Goal: Information Seeking & Learning: Learn about a topic

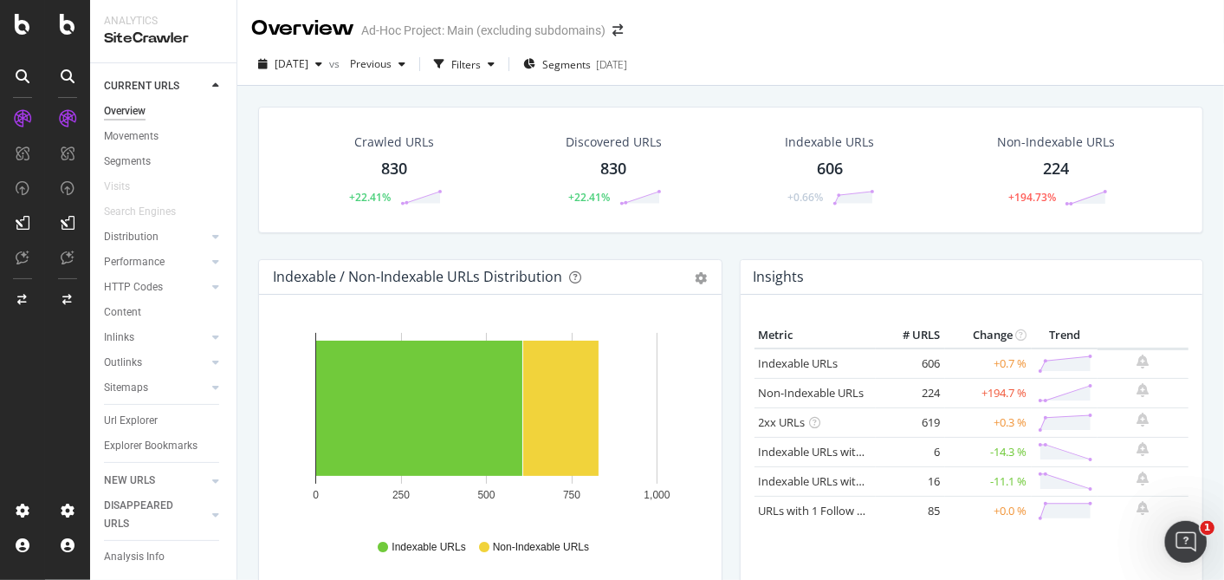
click at [26, 19] on icon at bounding box center [23, 24] width 16 height 21
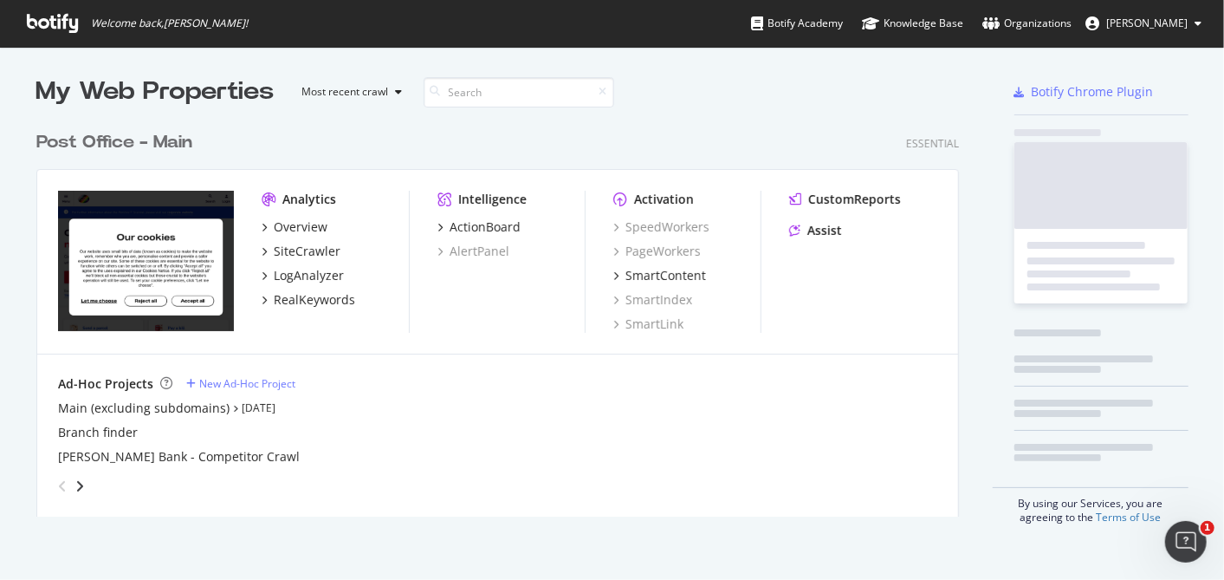
scroll to position [564, 1195]
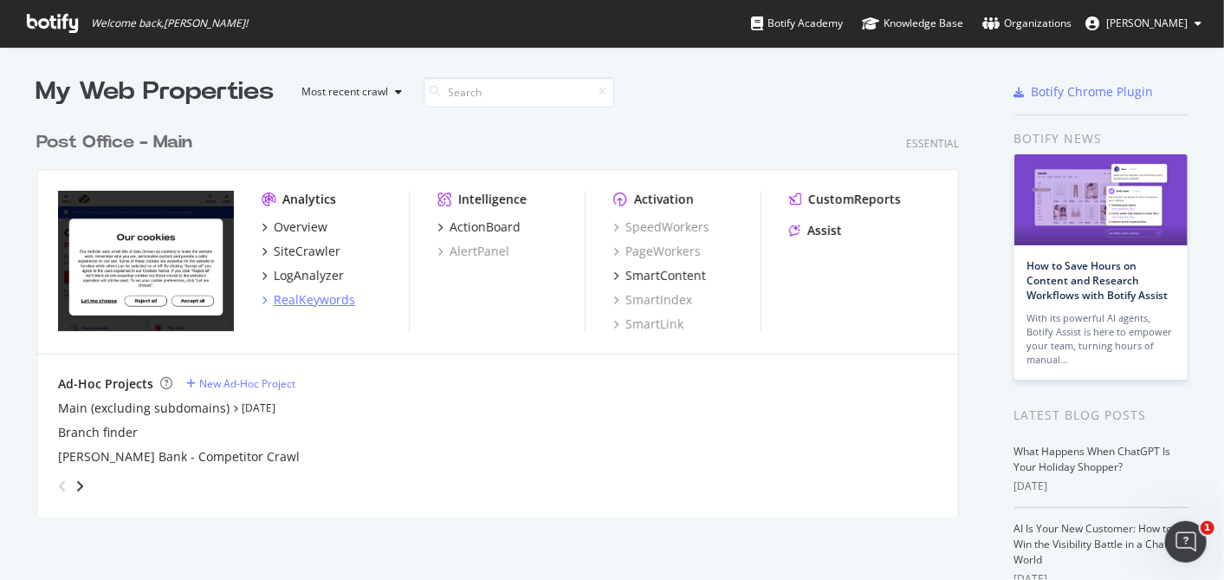
click at [306, 294] on div "RealKeywords" at bounding box center [314, 299] width 81 height 17
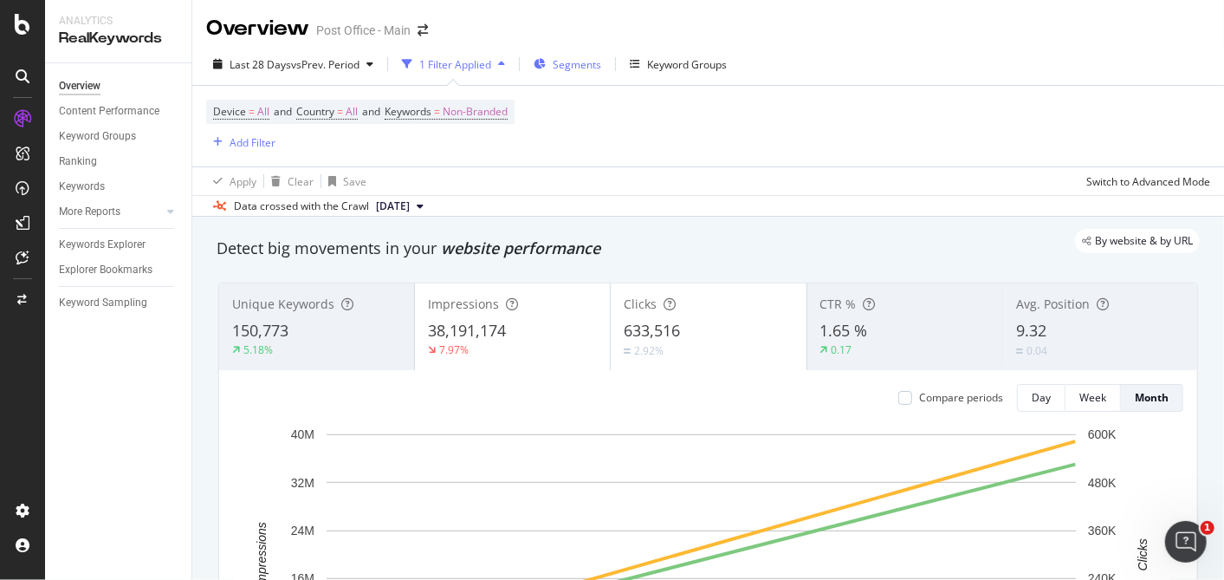
click at [572, 63] on span "Segments" at bounding box center [577, 64] width 49 height 15
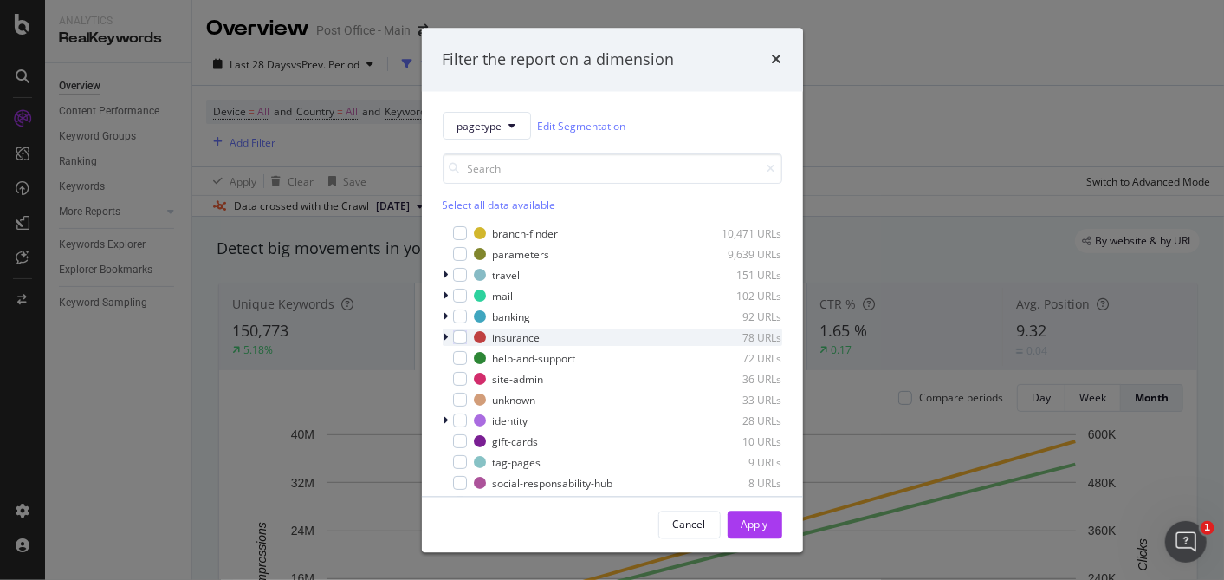
click at [447, 334] on icon "modal" at bounding box center [446, 338] width 5 height 10
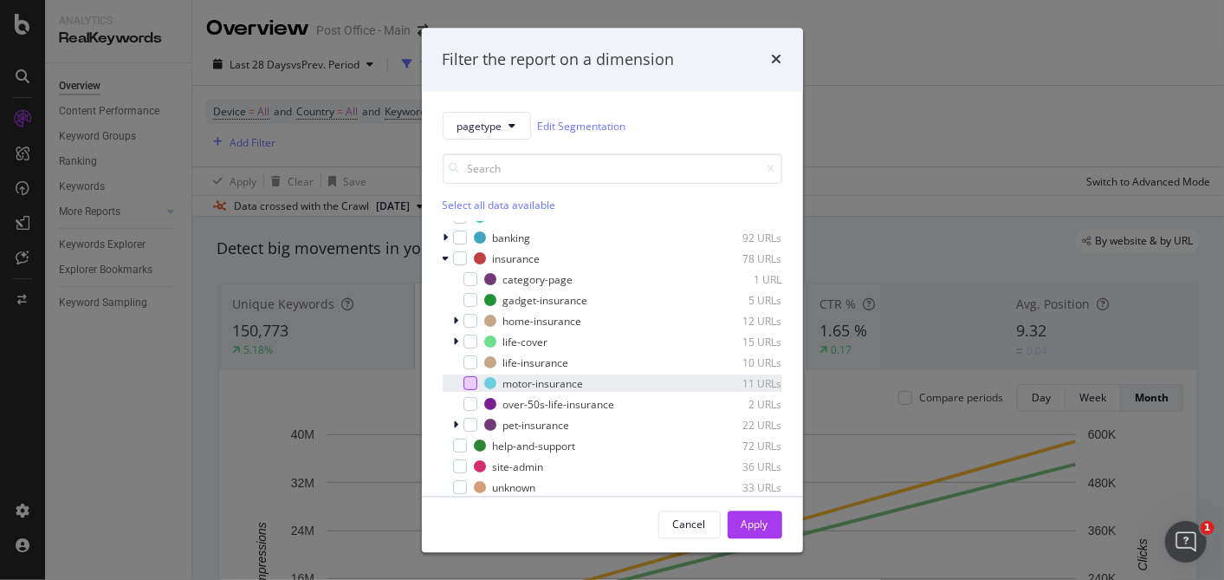
scroll to position [76, 0]
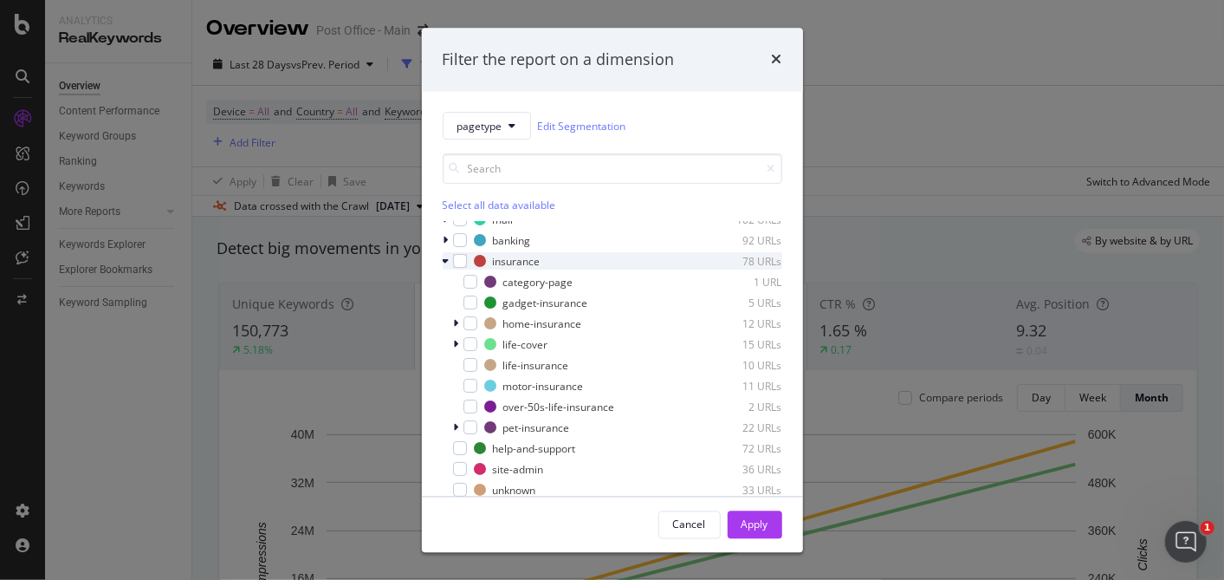
click at [448, 262] on icon "modal" at bounding box center [446, 261] width 7 height 10
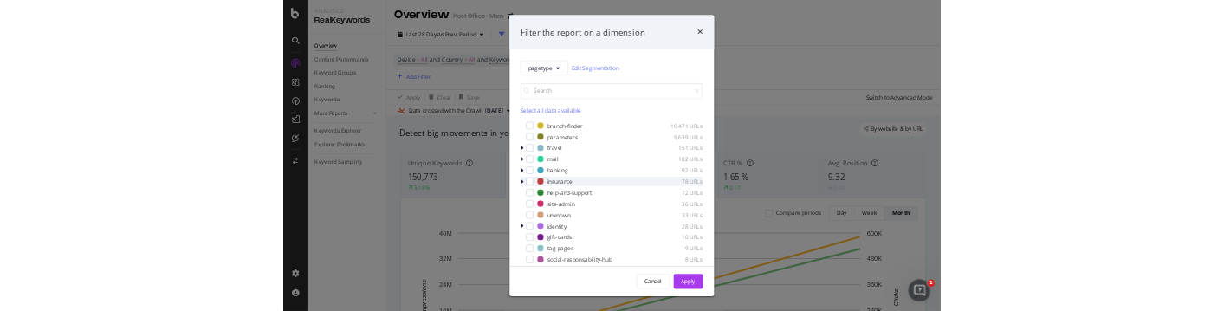
scroll to position [0, 0]
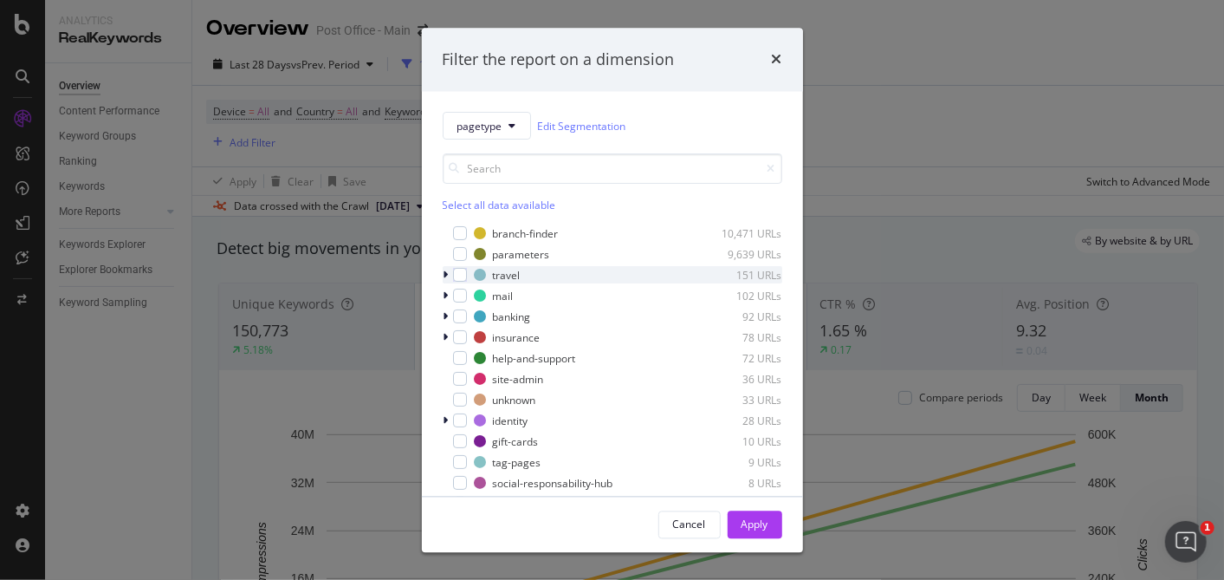
click at [447, 272] on icon "modal" at bounding box center [446, 275] width 5 height 10
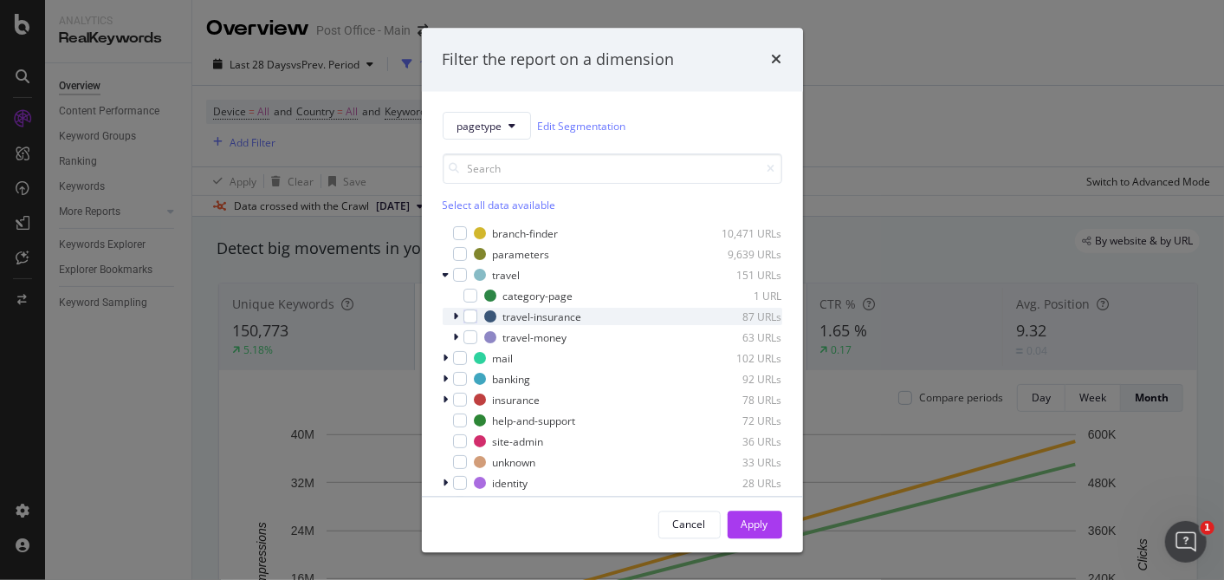
click at [455, 314] on icon "modal" at bounding box center [456, 317] width 5 height 10
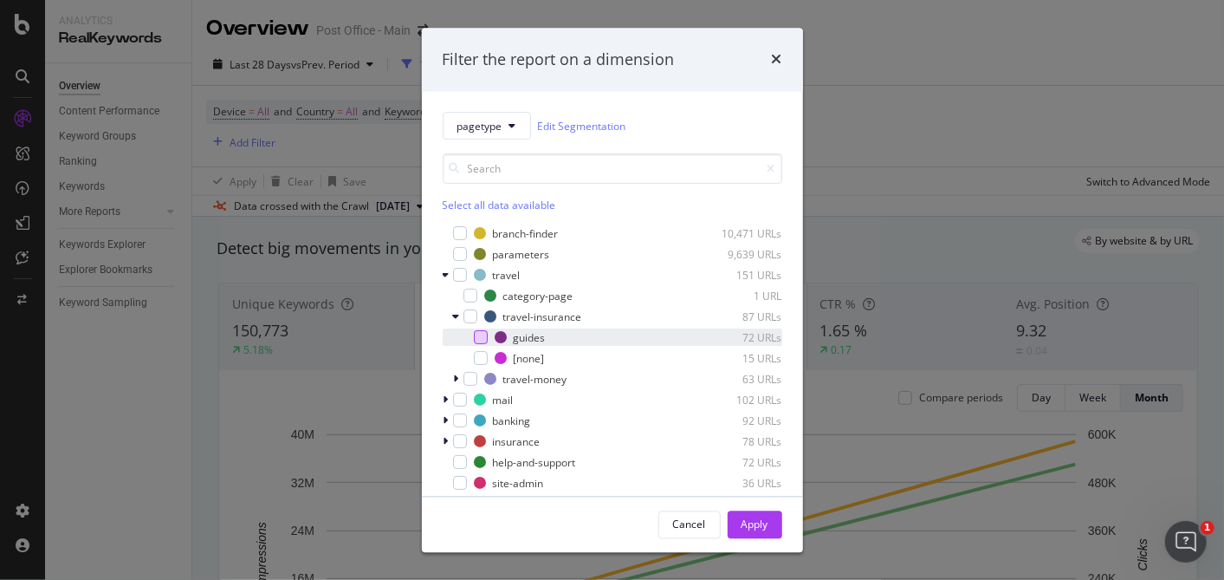
click at [483, 334] on div "modal" at bounding box center [481, 338] width 14 height 14
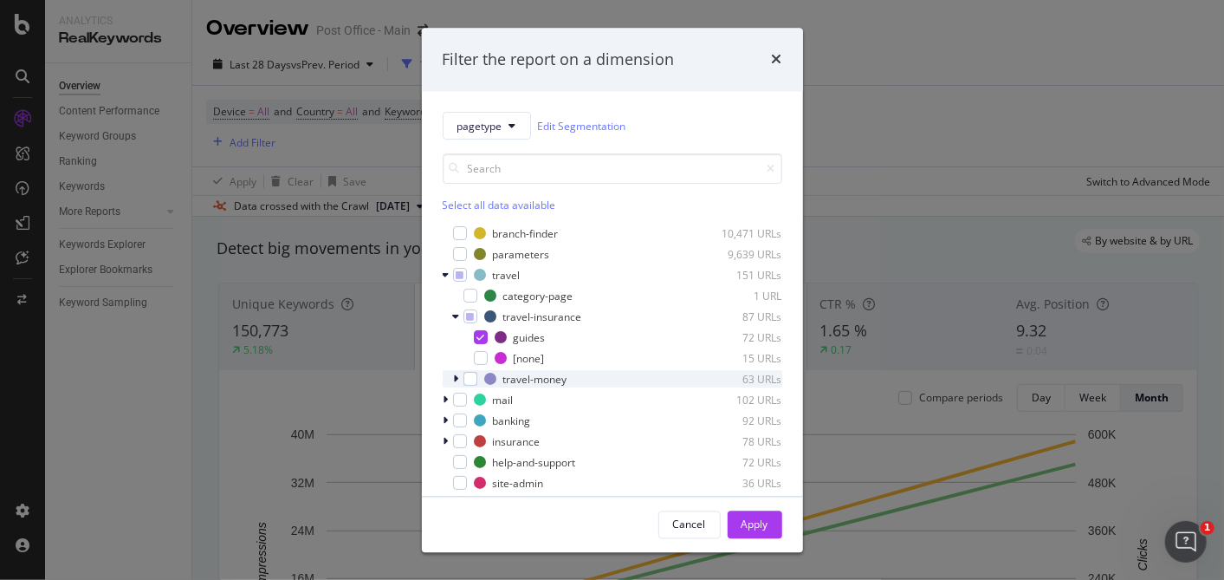
click at [457, 378] on icon "modal" at bounding box center [456, 379] width 5 height 10
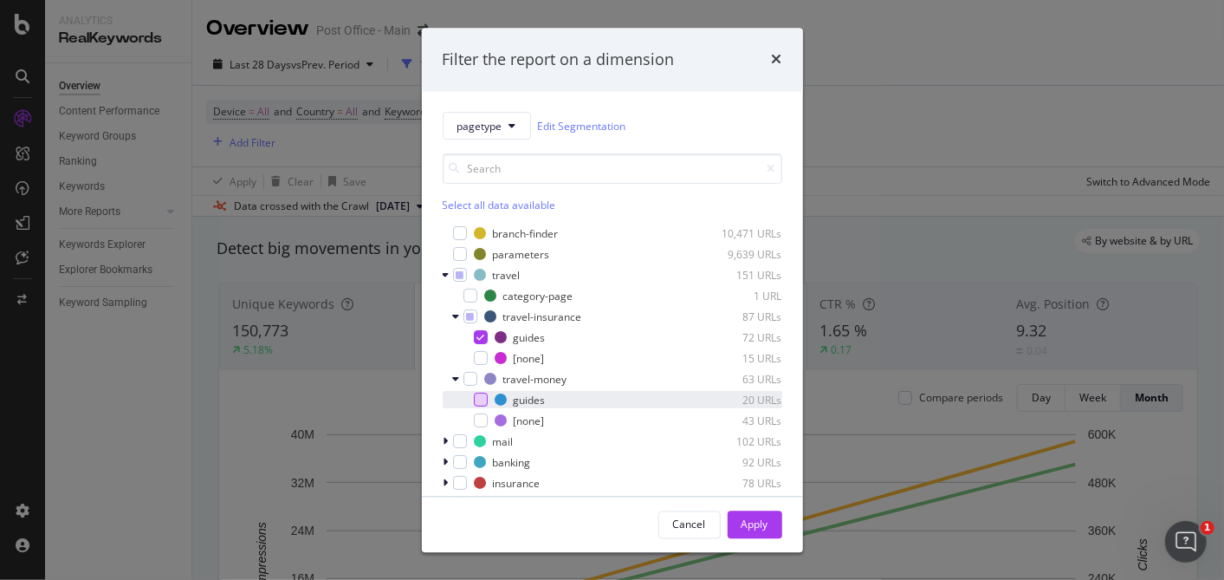
click at [483, 399] on div "modal" at bounding box center [481, 400] width 14 height 14
click at [756, 526] on div "Apply" at bounding box center [755, 523] width 27 height 15
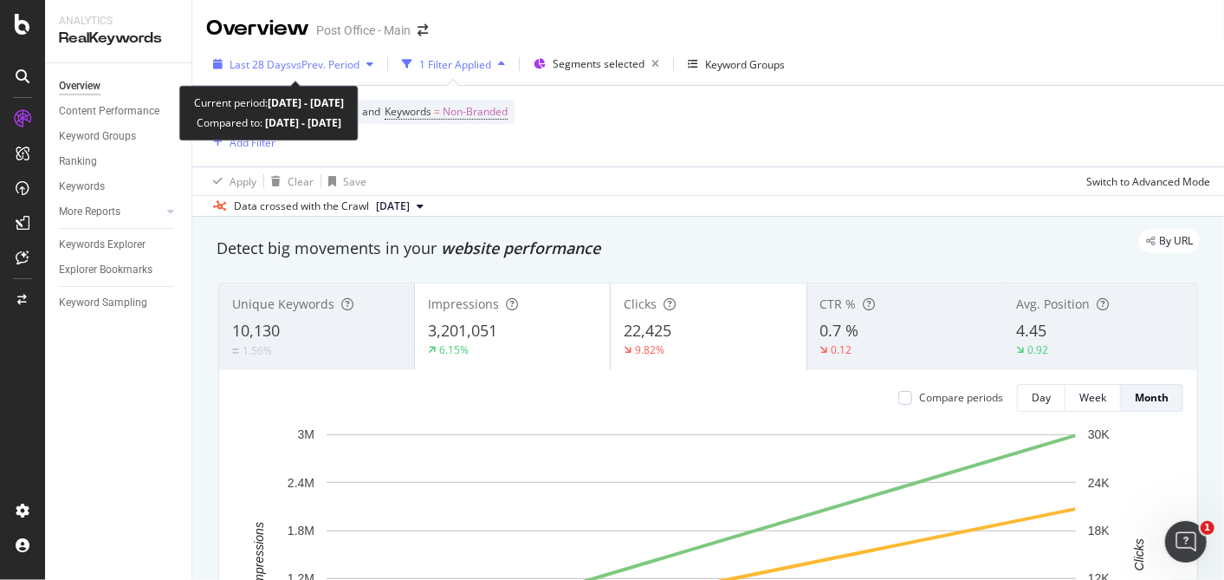
click at [327, 60] on span "vs Prev. Period" at bounding box center [325, 64] width 68 height 15
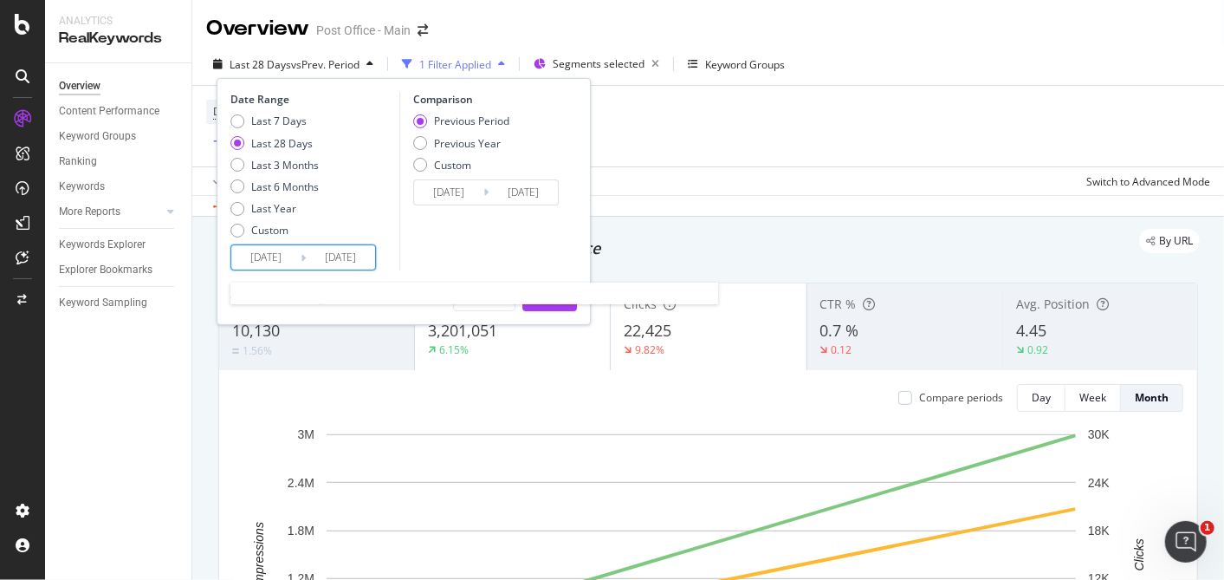
click at [265, 257] on input "[DATE]" at bounding box center [265, 257] width 69 height 24
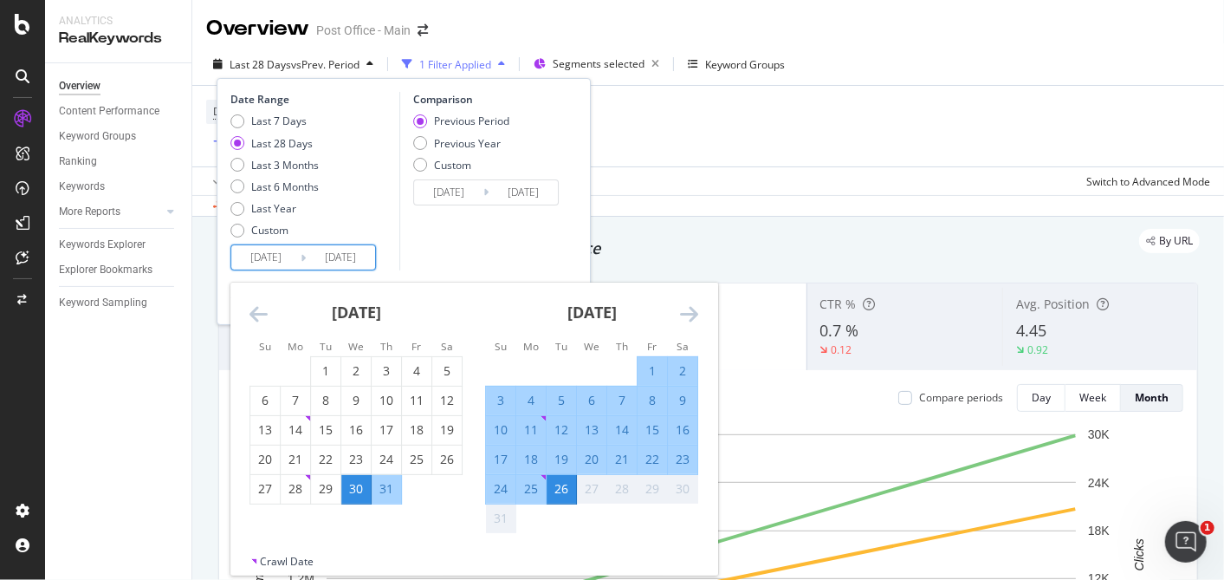
click at [255, 314] on icon "Move backward to switch to the previous month." at bounding box center [259, 313] width 18 height 21
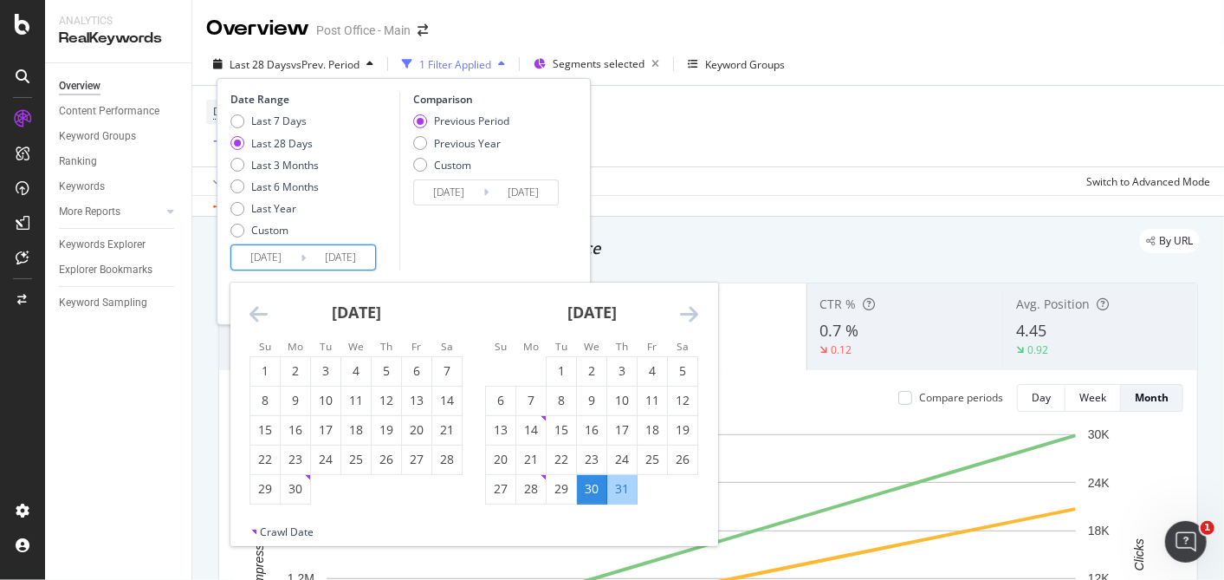
click at [255, 314] on icon "Move backward to switch to the previous month." at bounding box center [259, 313] width 18 height 21
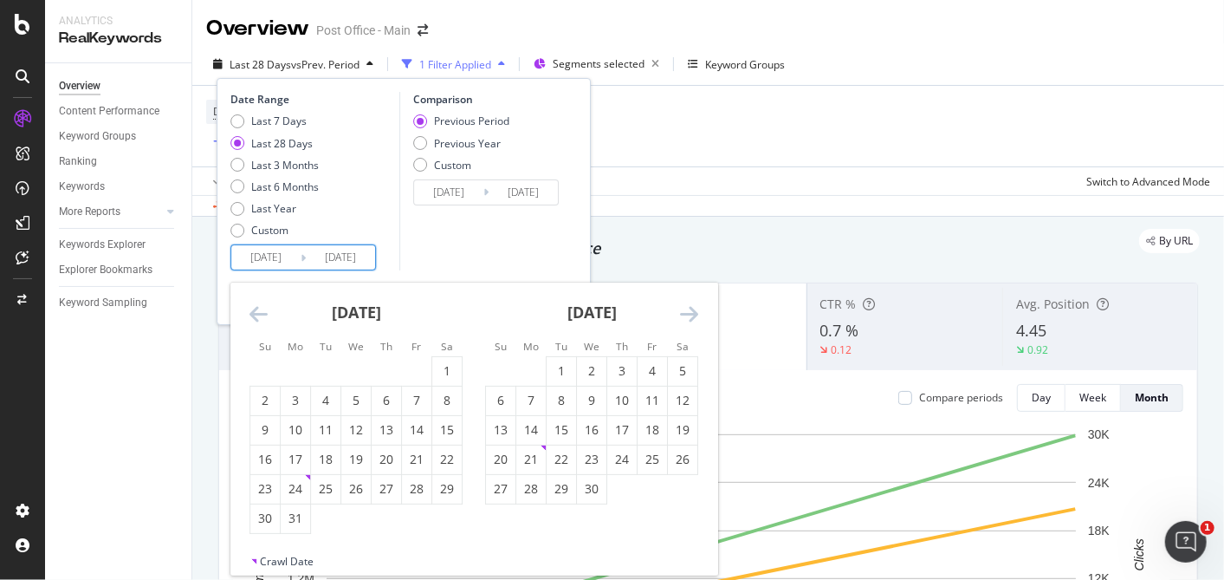
click at [255, 314] on icon "Move backward to switch to the previous month." at bounding box center [259, 313] width 18 height 21
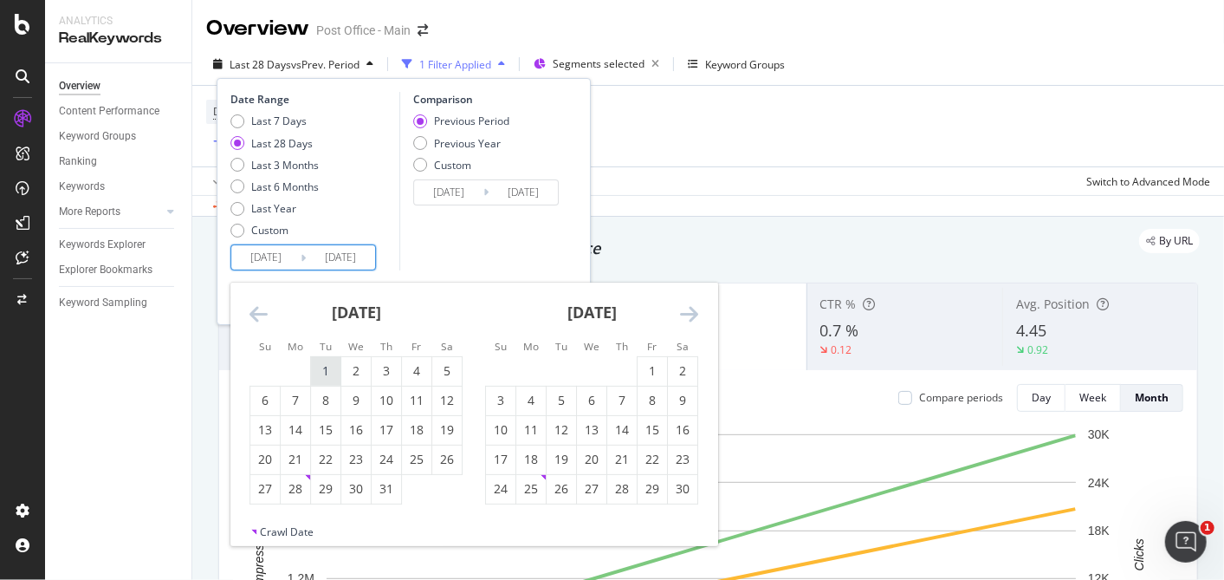
click at [327, 364] on div "1" at bounding box center [325, 370] width 29 height 17
type input "[DATE]"
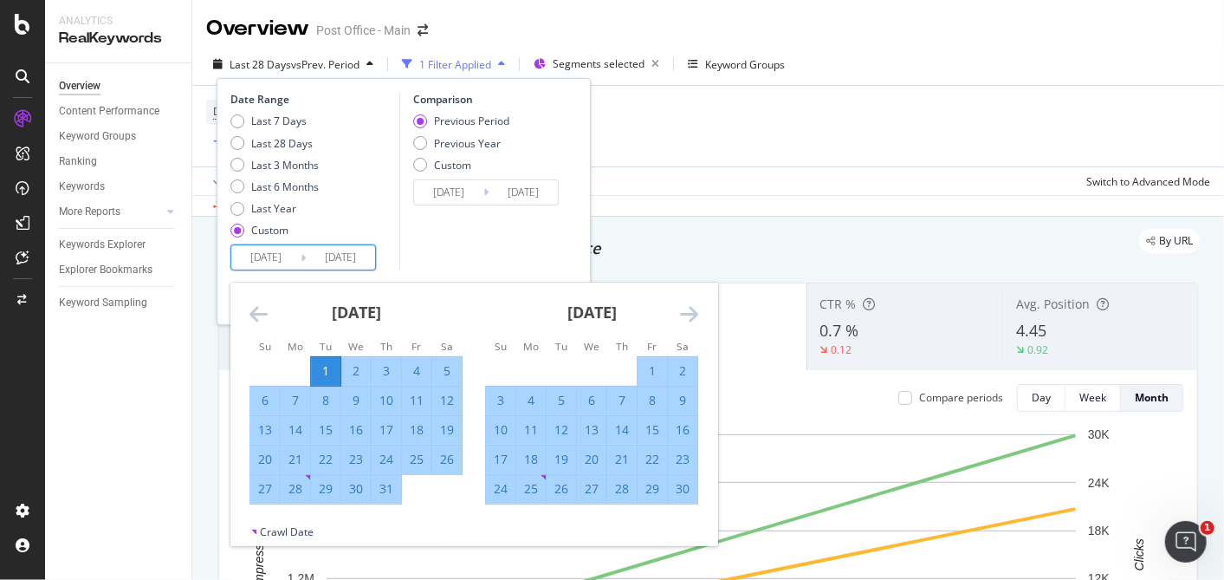
click at [693, 311] on icon "Move forward to switch to the next month." at bounding box center [689, 313] width 18 height 21
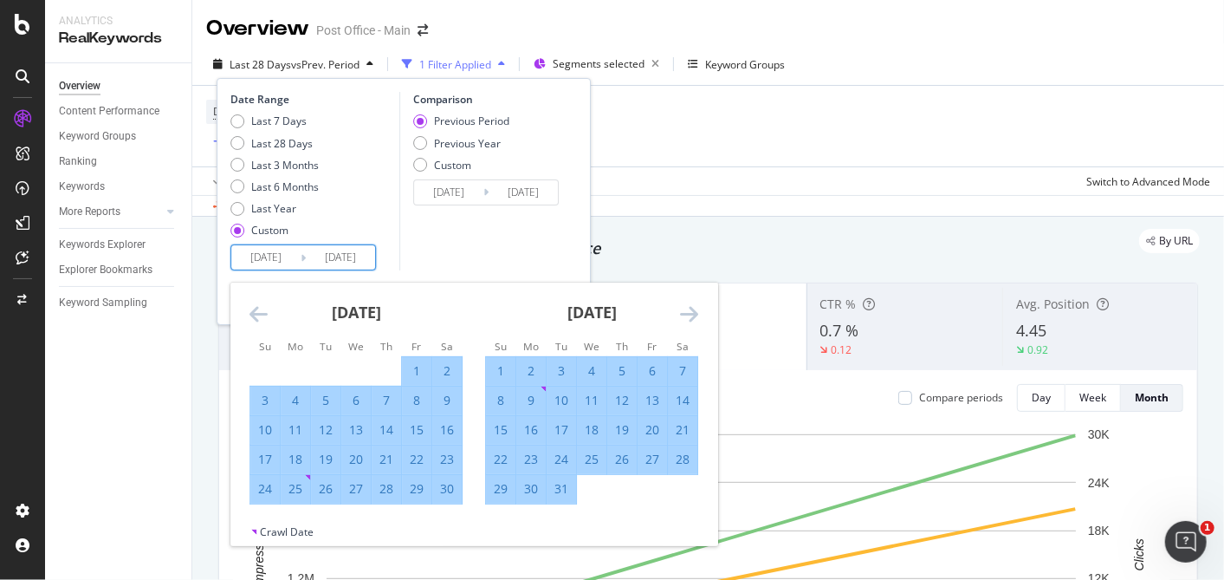
click at [561, 493] on div "31" at bounding box center [561, 488] width 29 height 17
type input "[DATE]"
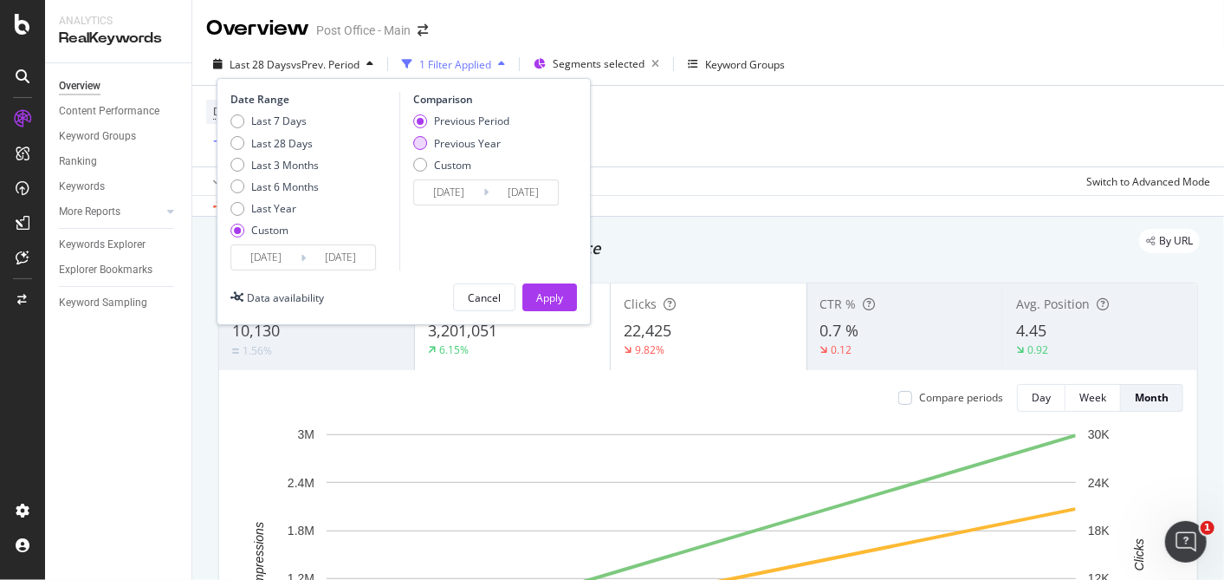
click at [477, 140] on div "Previous Year" at bounding box center [467, 143] width 67 height 15
type input "[DATE]"
click at [549, 301] on div "Apply" at bounding box center [549, 297] width 27 height 15
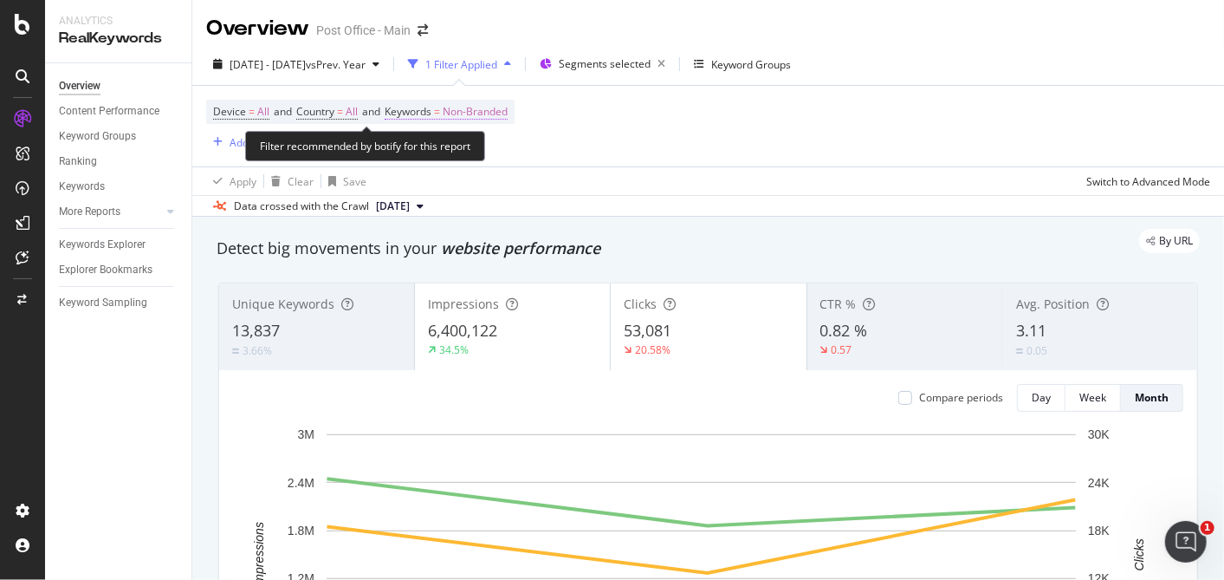
click at [489, 111] on span "Non-Branded" at bounding box center [475, 112] width 65 height 24
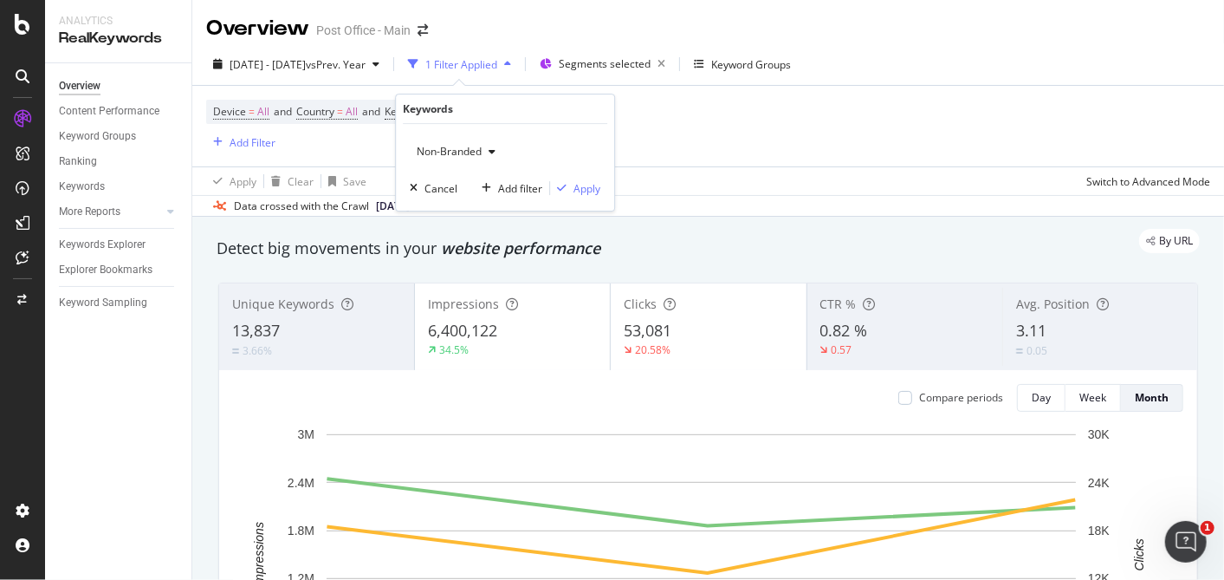
click at [489, 156] on icon "button" at bounding box center [492, 151] width 7 height 10
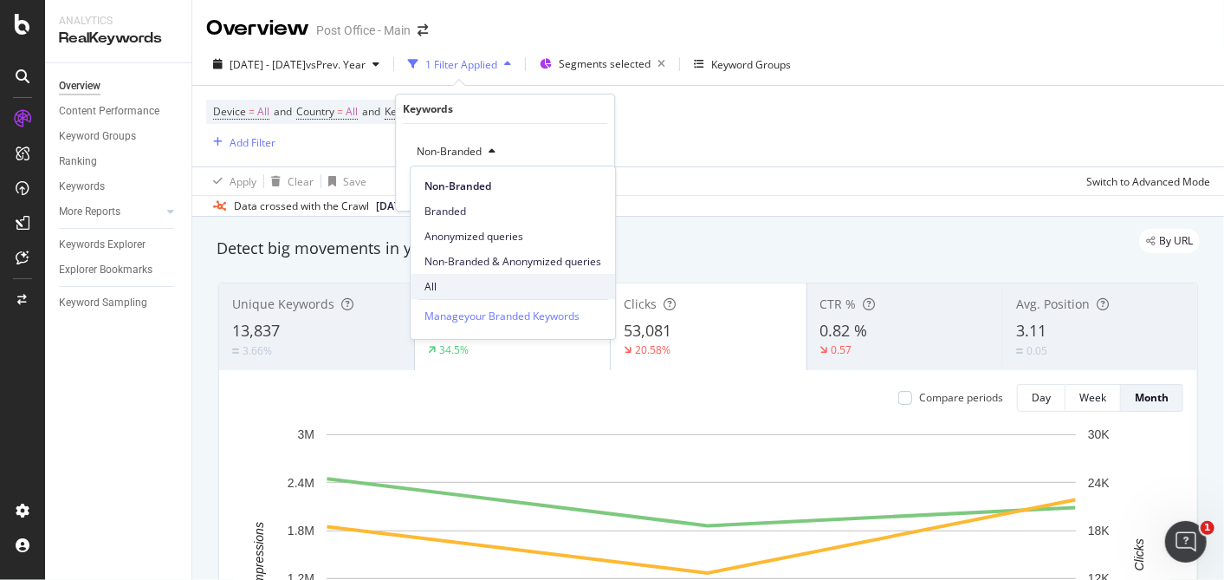
click at [440, 284] on span "All" at bounding box center [513, 287] width 177 height 16
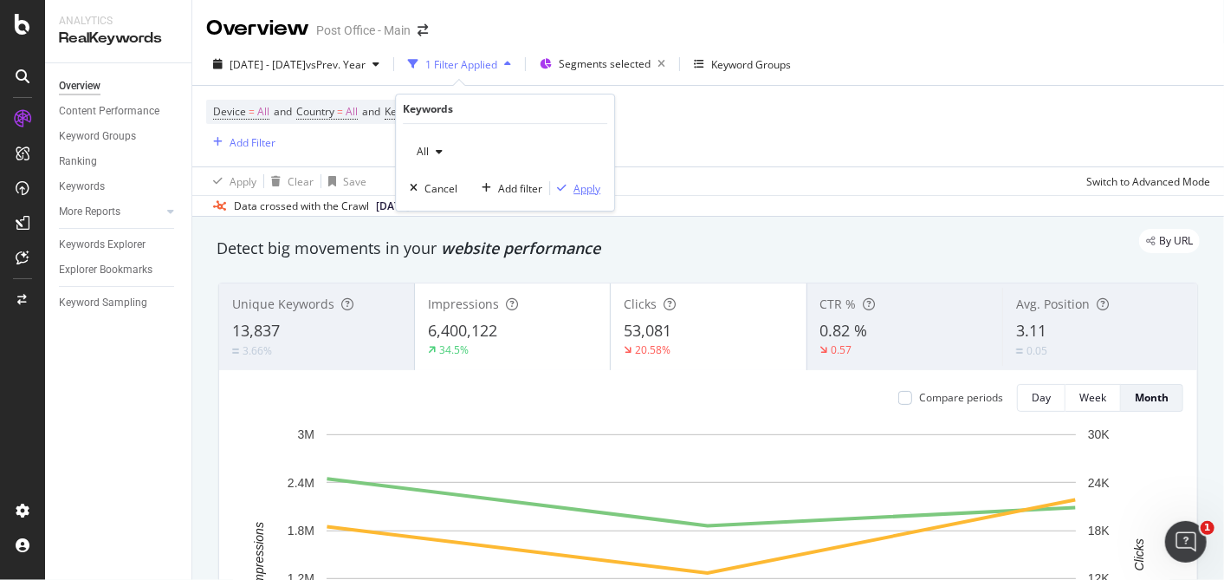
click at [588, 188] on div "Apply" at bounding box center [587, 188] width 27 height 15
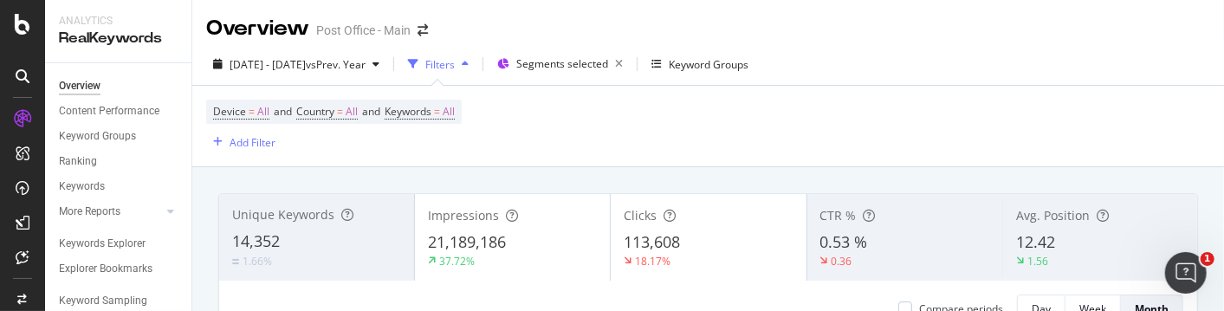
click at [336, 251] on div "14,352" at bounding box center [316, 241] width 169 height 23
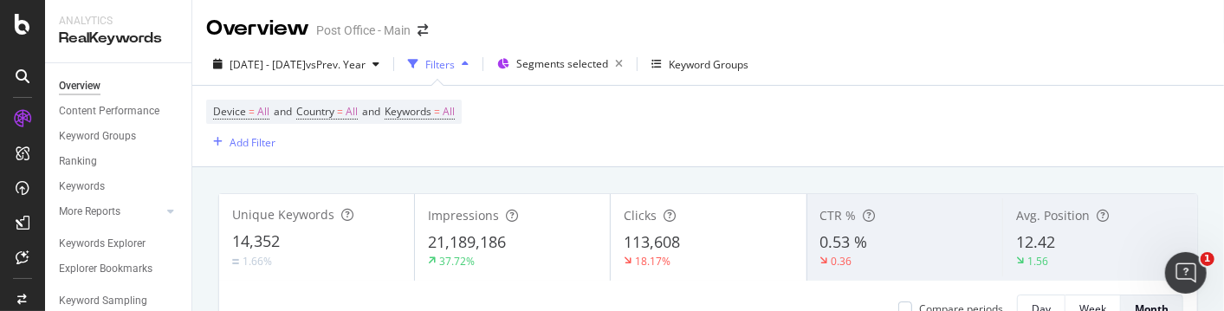
click at [917, 269] on div "CTR % 0.53 % 0.36" at bounding box center [904, 237] width 195 height 78
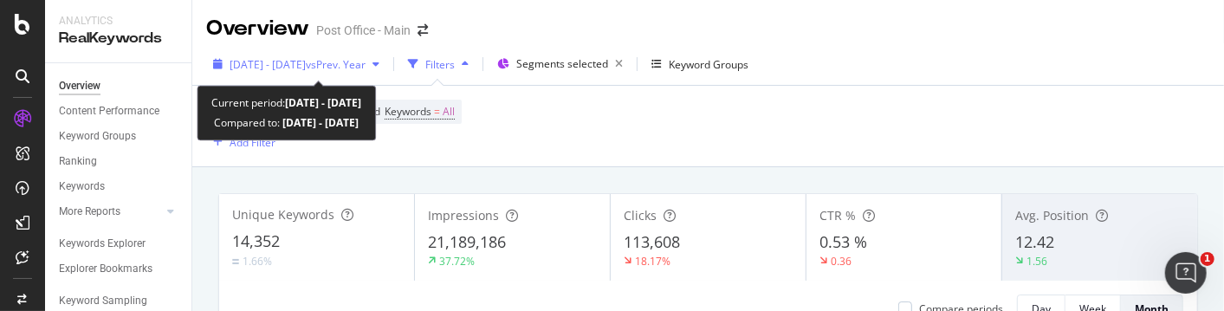
click at [302, 69] on span "[DATE] - [DATE]" at bounding box center [268, 64] width 76 height 15
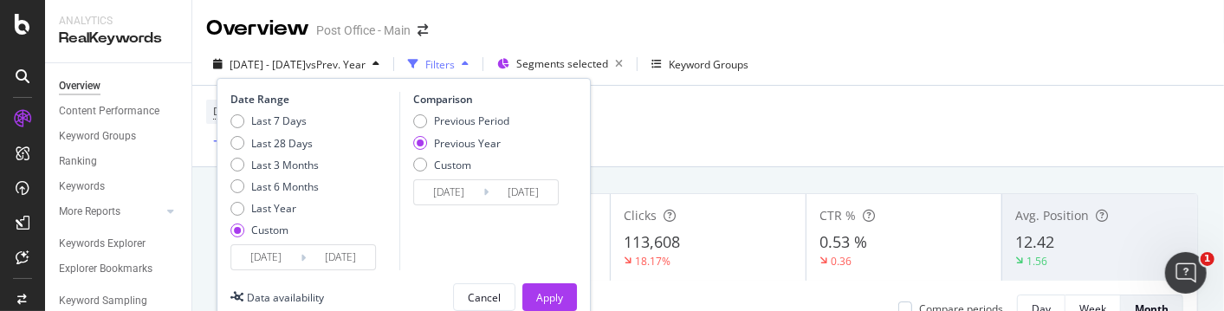
click at [279, 254] on input "[DATE]" at bounding box center [265, 257] width 69 height 24
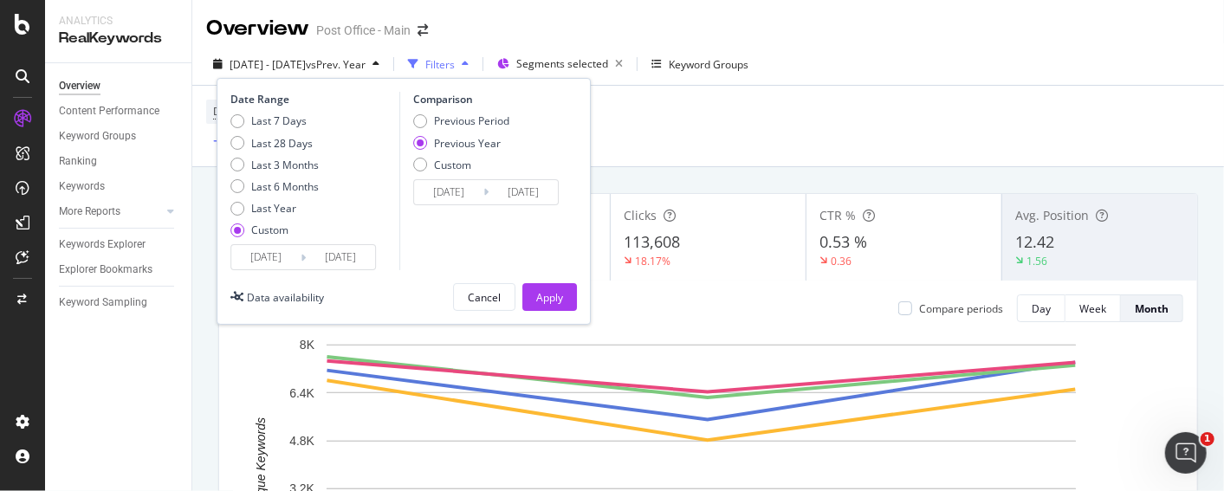
click at [276, 260] on input "[DATE]" at bounding box center [265, 257] width 69 height 24
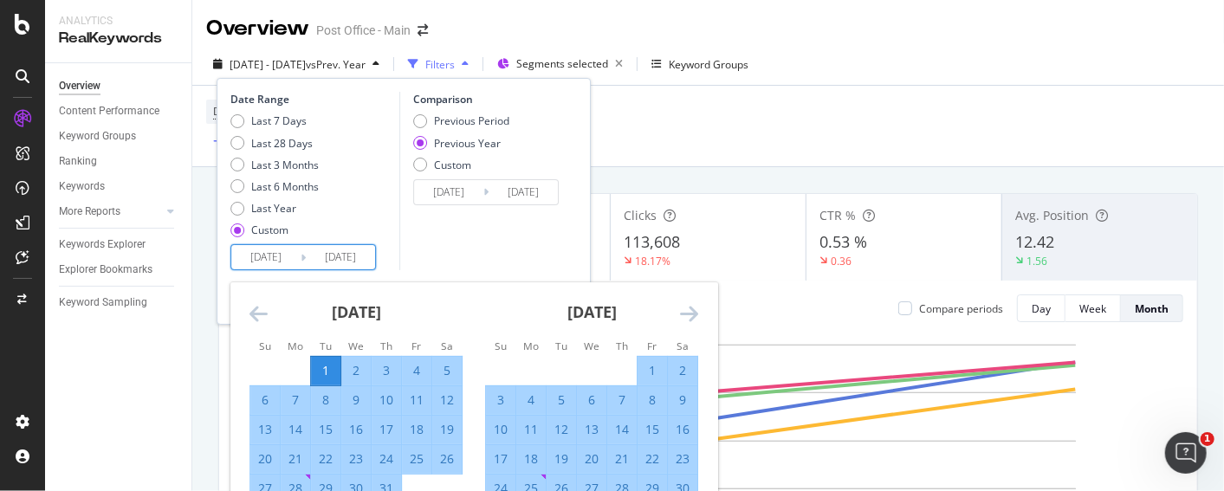
click at [687, 310] on icon "Move forward to switch to the next month." at bounding box center [689, 313] width 18 height 21
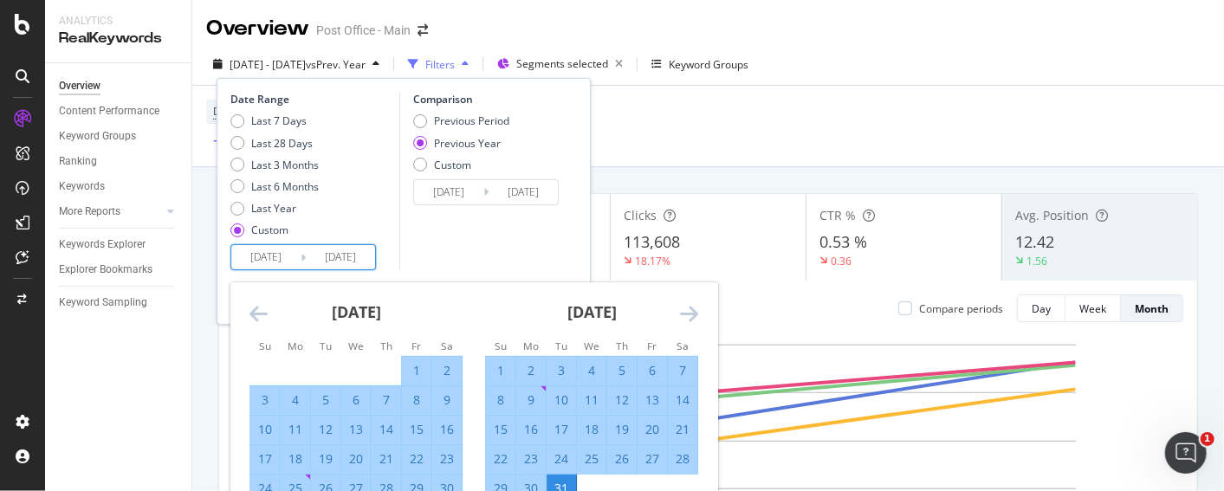
click at [687, 310] on icon "Move forward to switch to the next month." at bounding box center [689, 313] width 18 height 21
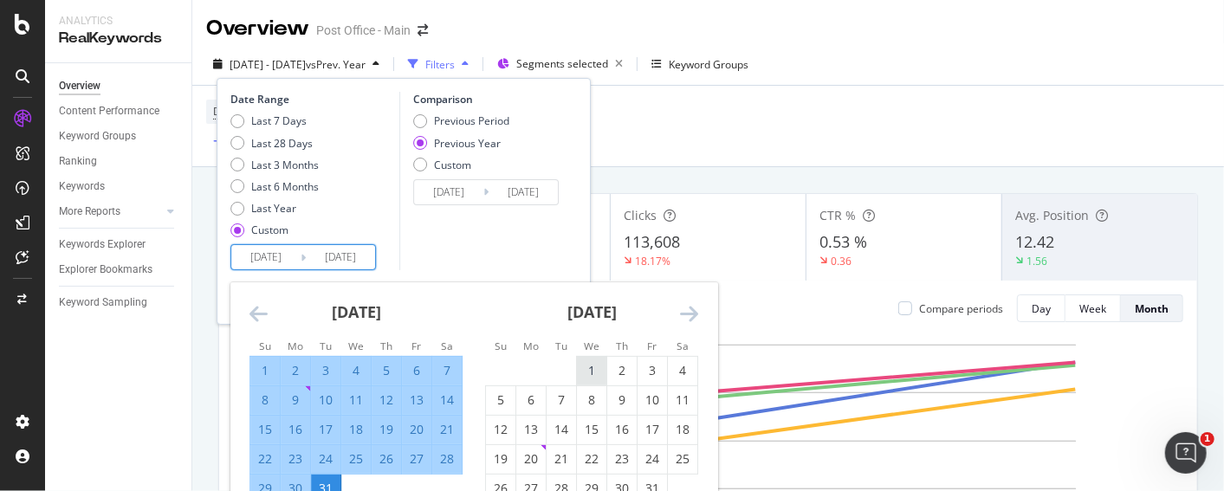
click at [590, 367] on div "1" at bounding box center [591, 370] width 29 height 17
type input "[DATE]"
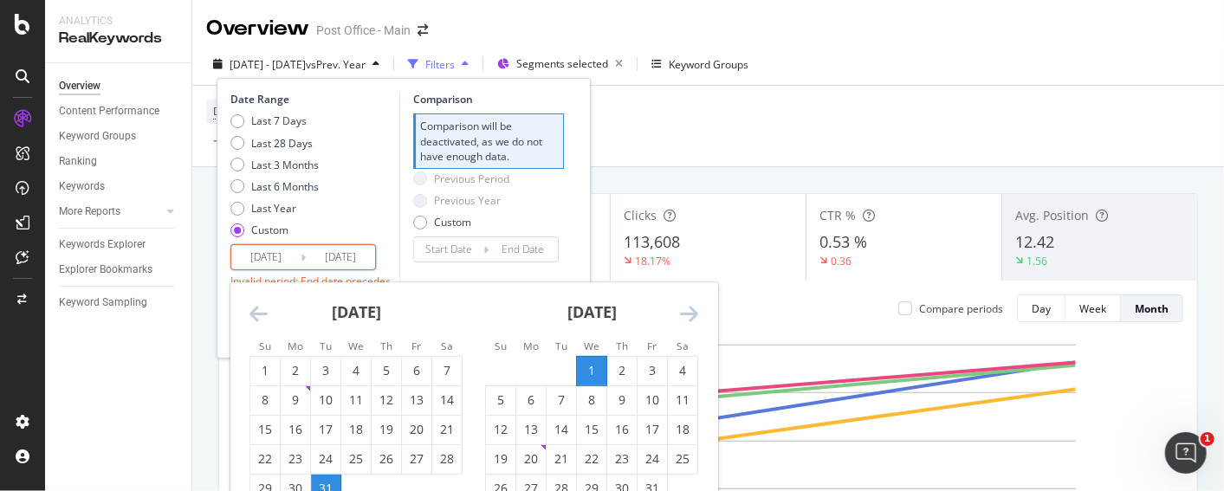
click at [691, 304] on icon "Move forward to switch to the next month." at bounding box center [689, 313] width 18 height 21
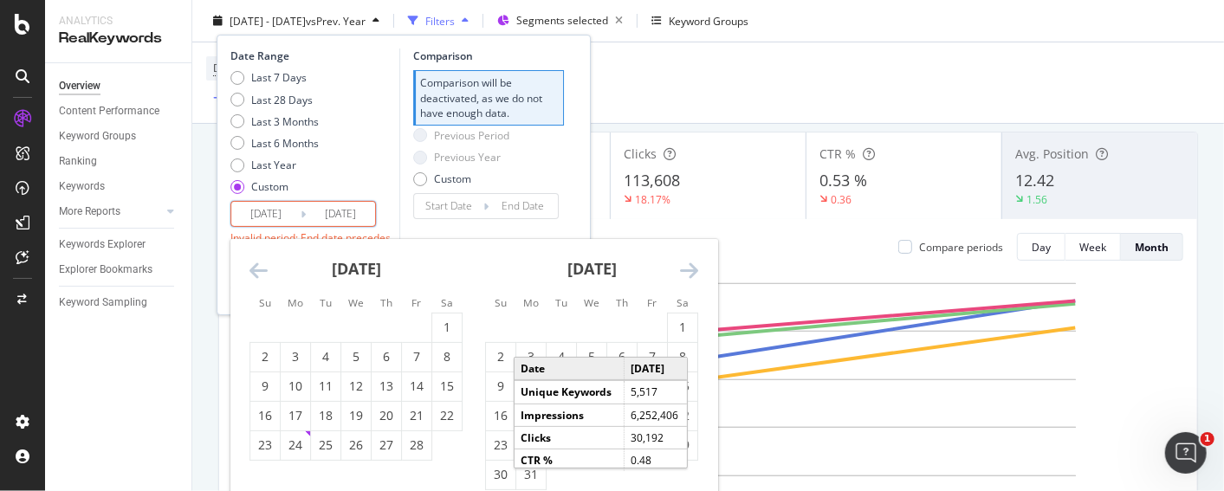
scroll to position [81, 0]
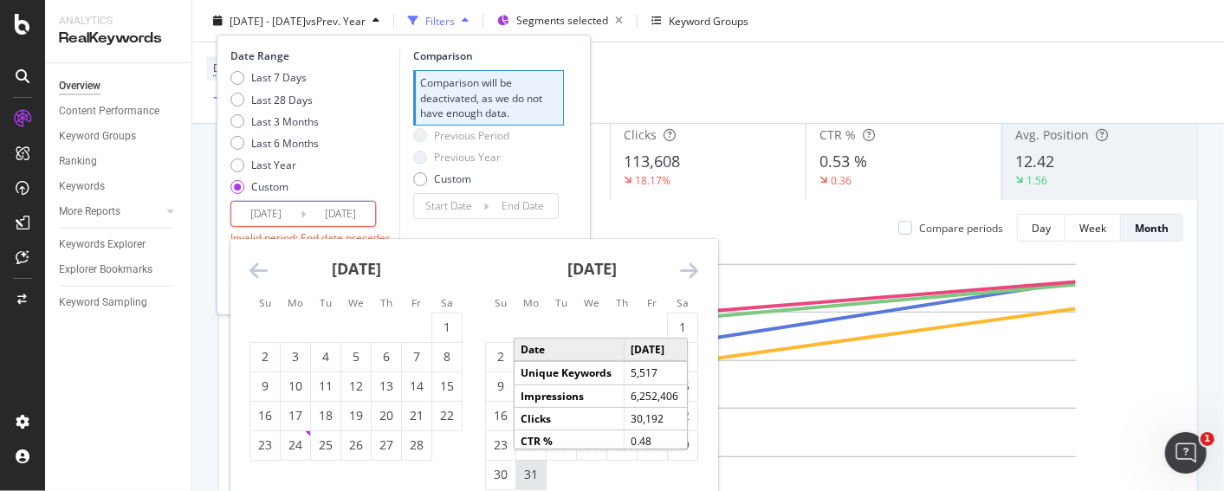
click at [538, 477] on div "31" at bounding box center [530, 474] width 29 height 17
type input "[DATE]"
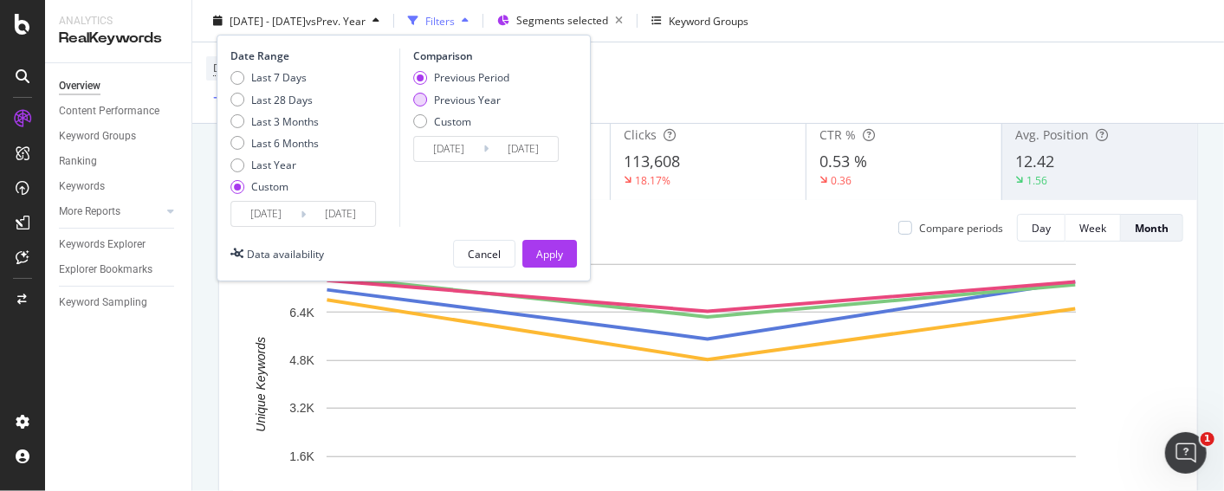
click at [421, 94] on div "Previous Year" at bounding box center [420, 100] width 14 height 14
type input "[DATE]"
click at [554, 247] on div "Apply" at bounding box center [549, 253] width 27 height 15
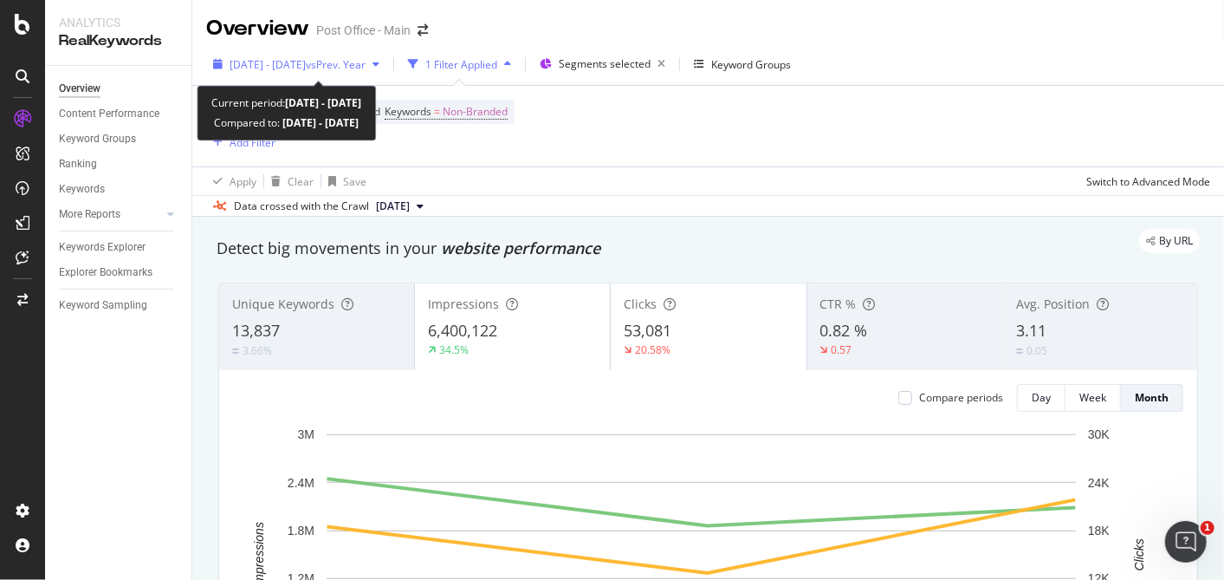
click at [366, 67] on span "vs Prev. Year" at bounding box center [336, 64] width 60 height 15
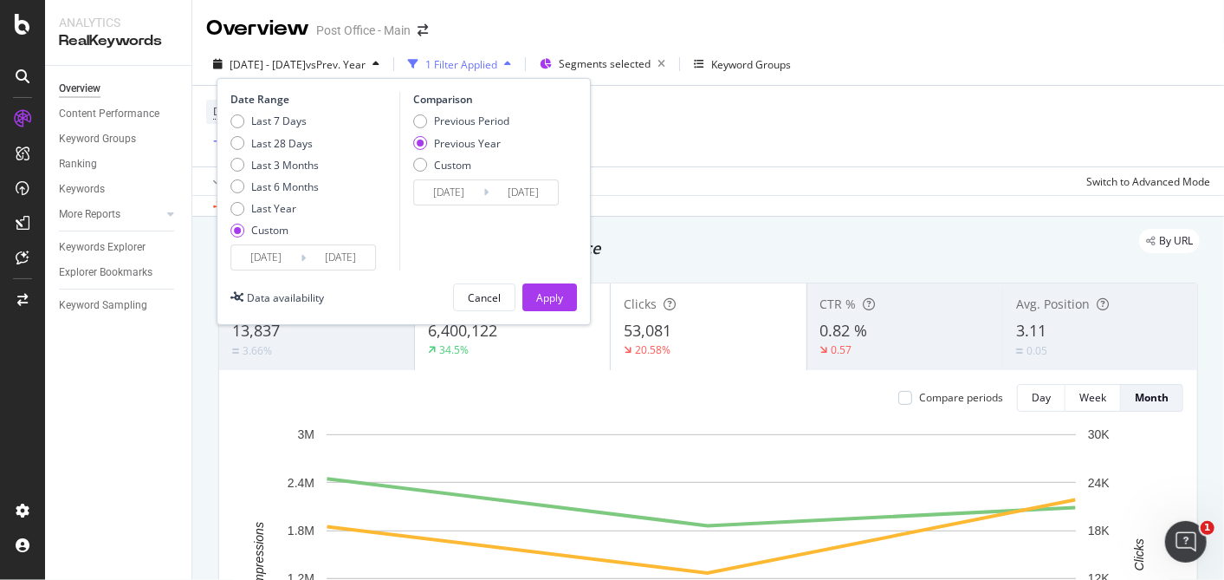
click at [260, 258] on input "[DATE]" at bounding box center [265, 257] width 69 height 24
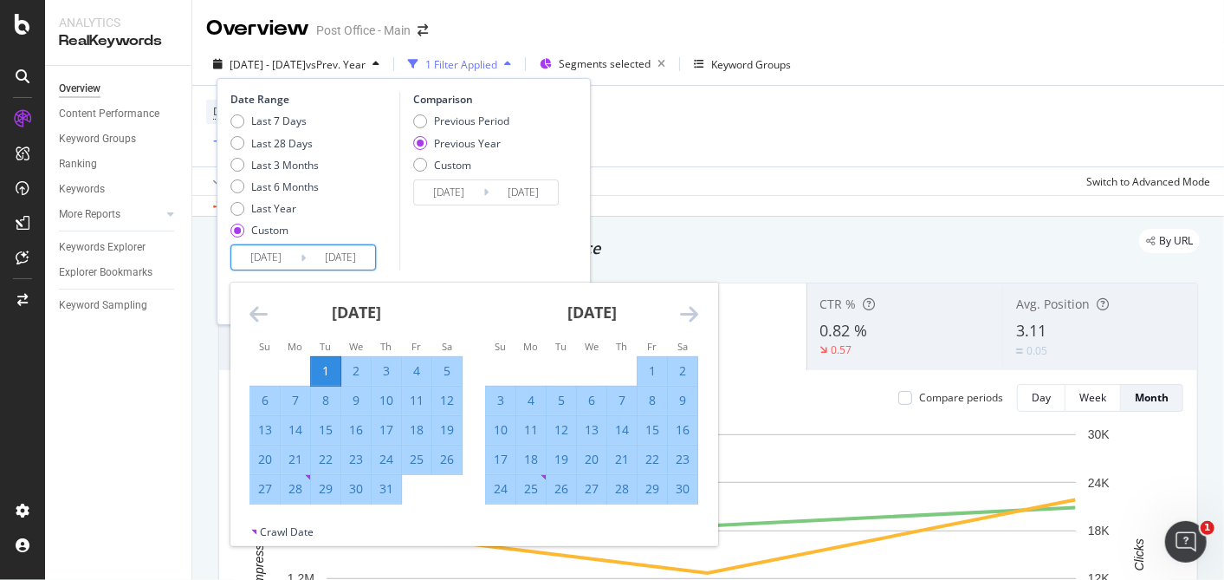
click at [695, 319] on icon "Move forward to switch to the next month." at bounding box center [689, 313] width 18 height 21
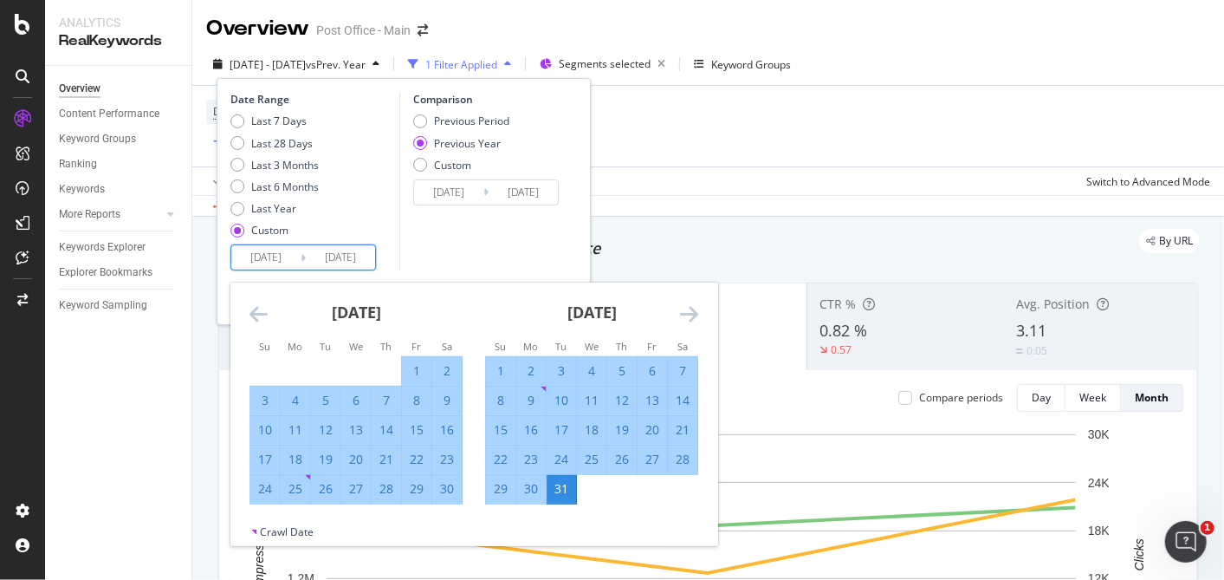
click at [695, 319] on icon "Move forward to switch to the next month." at bounding box center [689, 313] width 18 height 21
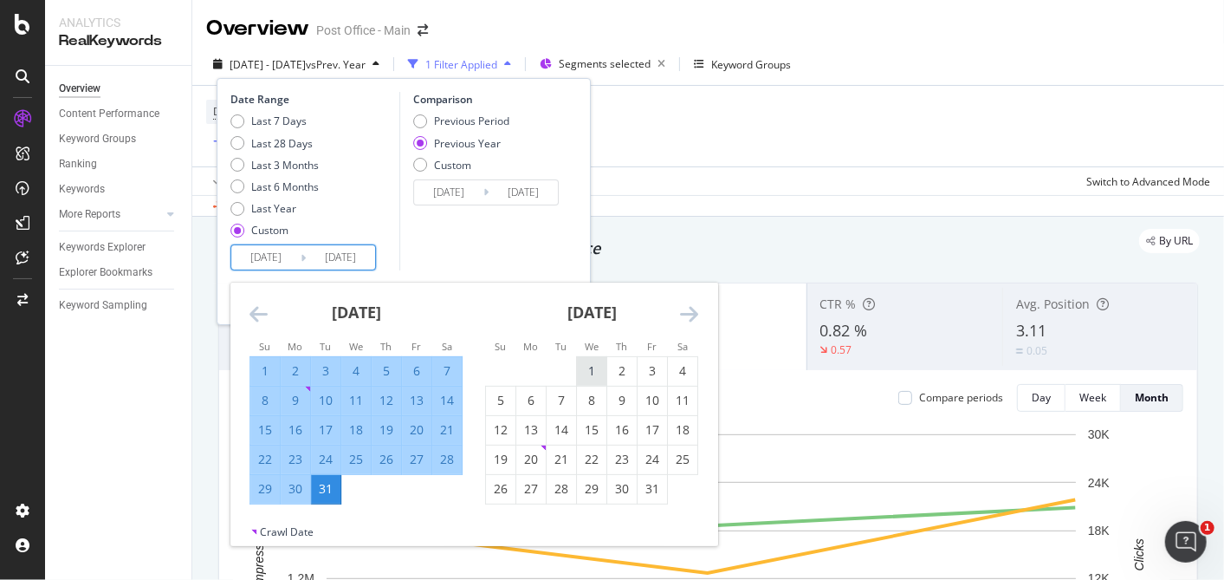
click at [601, 364] on div "1" at bounding box center [591, 370] width 29 height 17
type input "[DATE]"
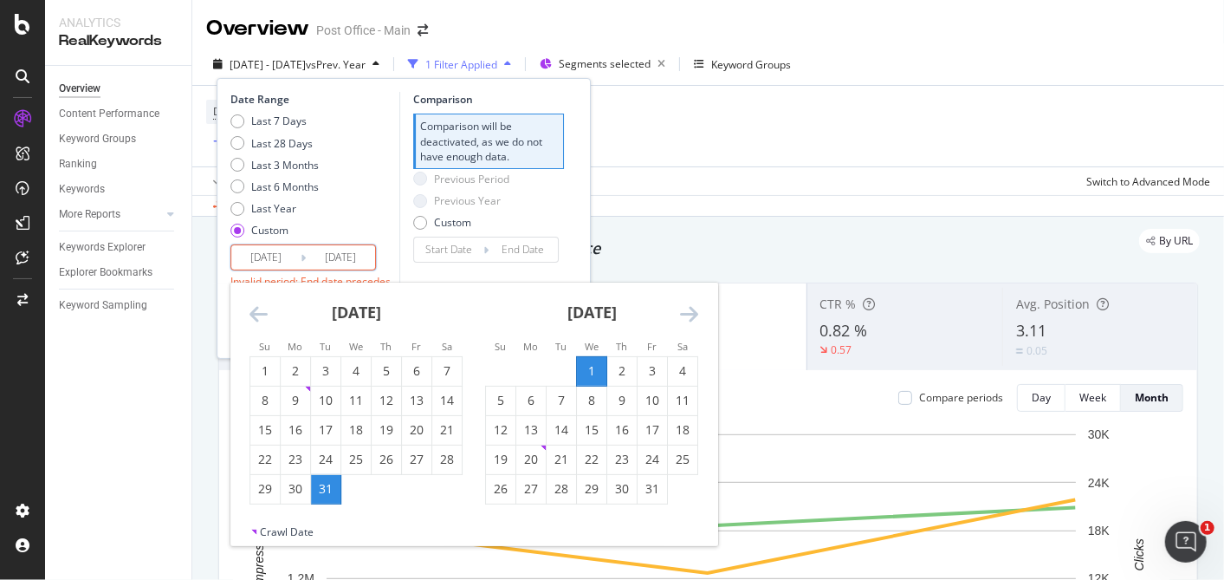
click at [700, 304] on div "January 2025 1 2 3 4 5 6 7 8 9 10 11 12 13 14 15 16 17 18 19 20 21 22 23 24 25 …" at bounding box center [592, 393] width 236 height 222
click at [680, 307] on icon "Move forward to switch to the next month." at bounding box center [689, 313] width 18 height 21
click at [688, 312] on icon "Move forward to switch to the next month." at bounding box center [689, 313] width 18 height 21
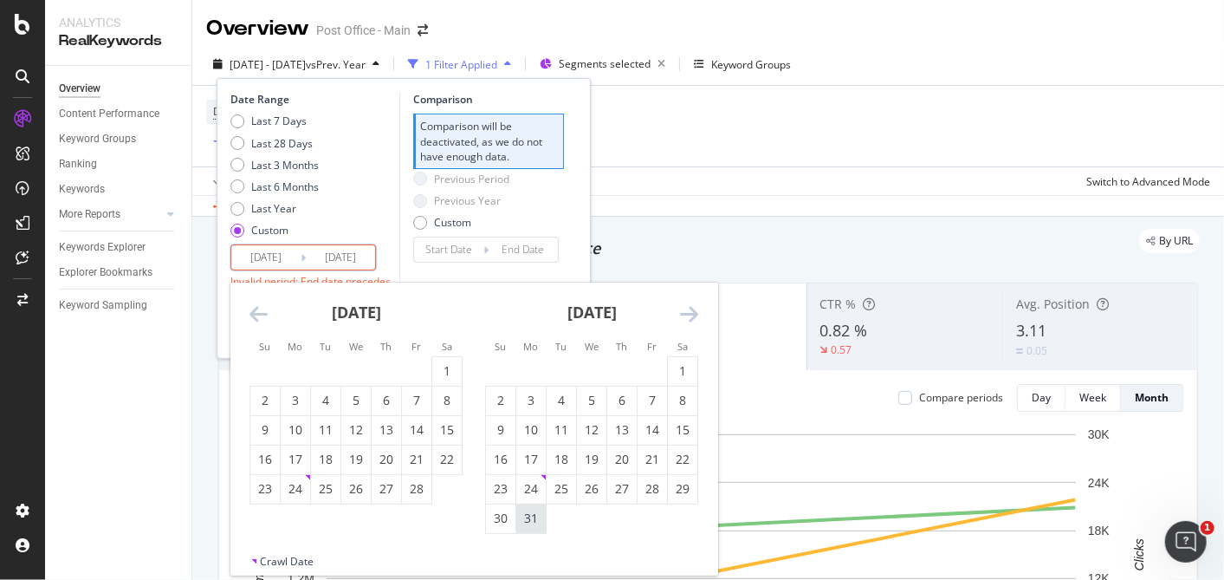
click at [536, 522] on div "31" at bounding box center [530, 517] width 29 height 17
type input "[DATE]"
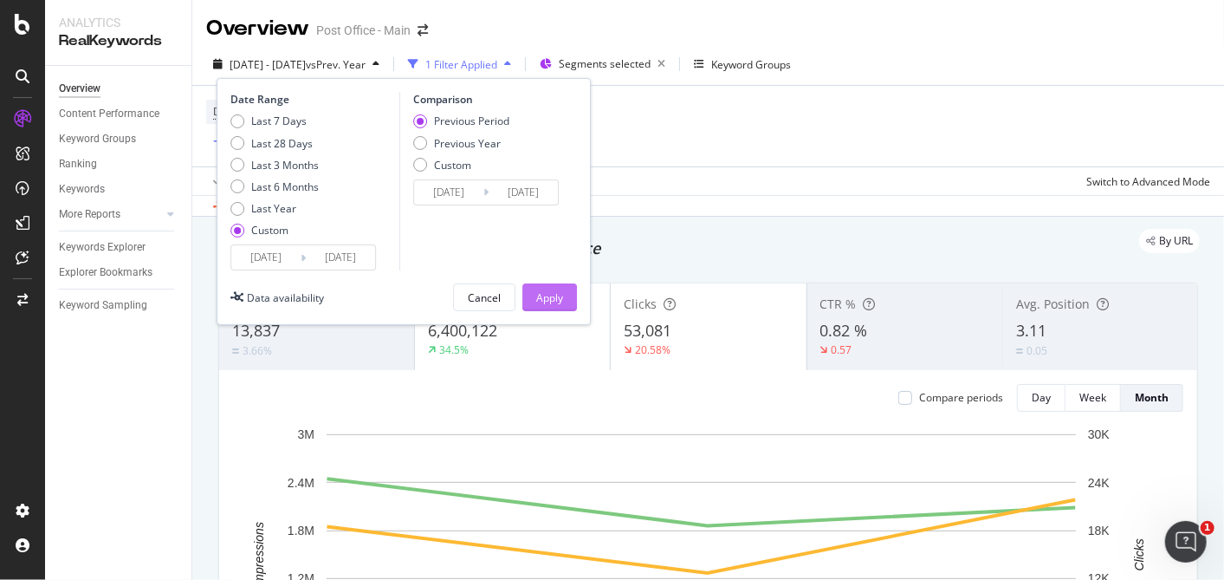
click at [569, 289] on button "Apply" at bounding box center [549, 297] width 55 height 28
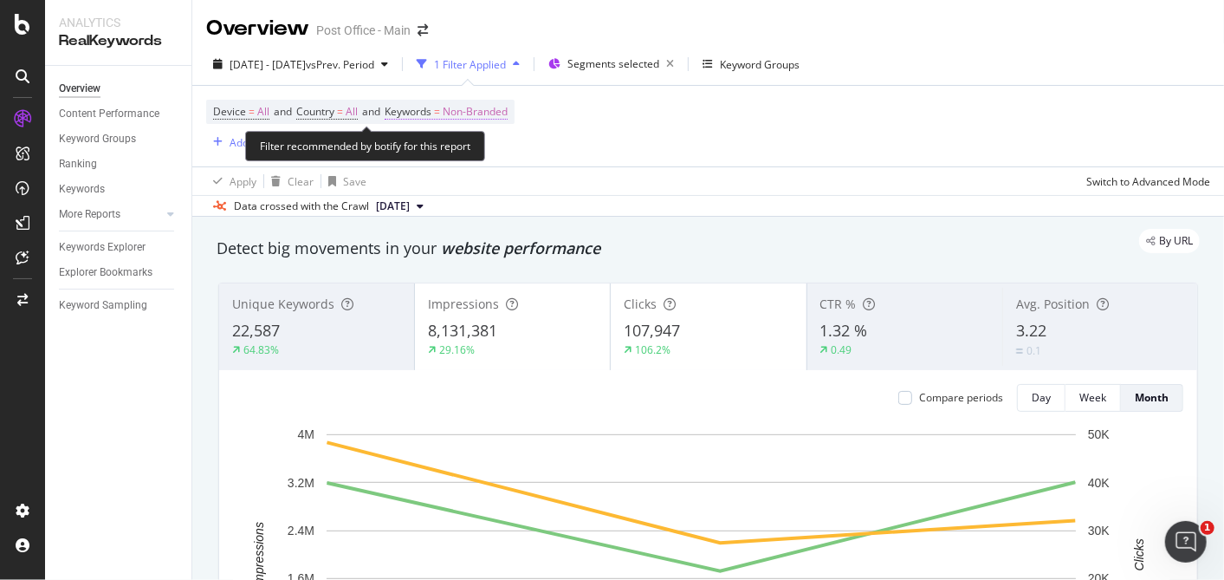
click at [496, 116] on span "Non-Branded" at bounding box center [475, 112] width 65 height 24
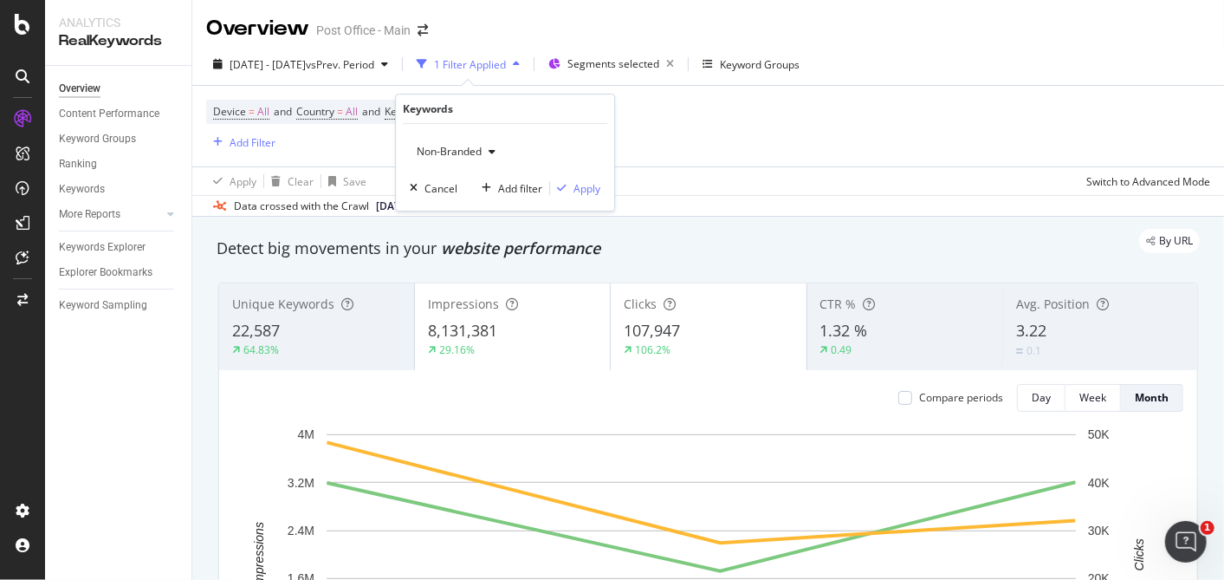
click at [472, 150] on span "Non-Branded" at bounding box center [446, 151] width 72 height 15
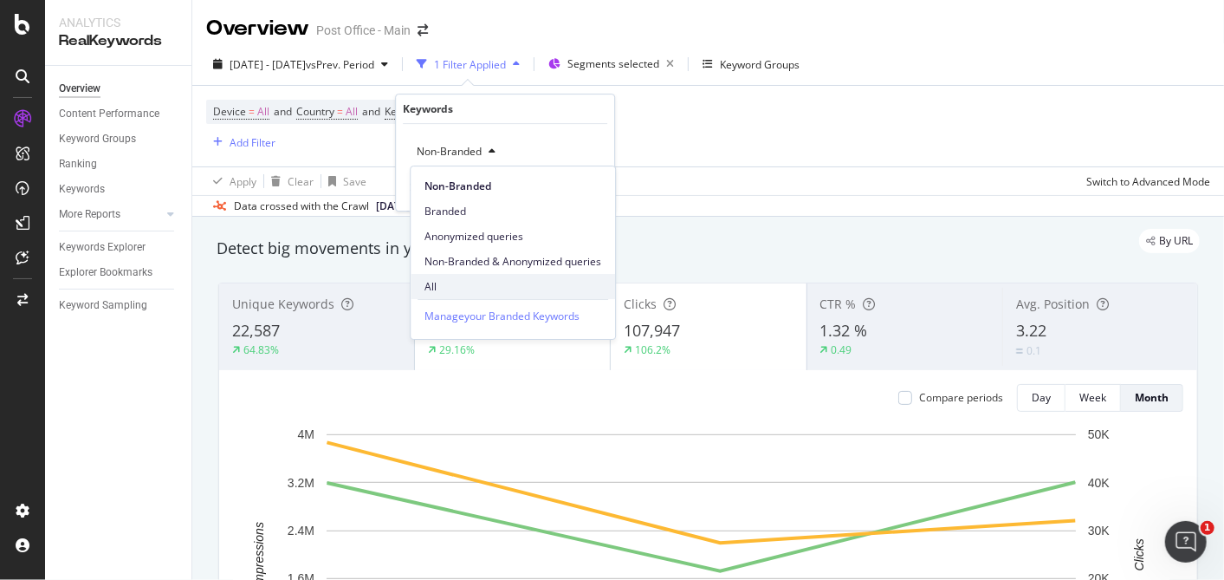
click at [460, 282] on span "All" at bounding box center [513, 287] width 177 height 16
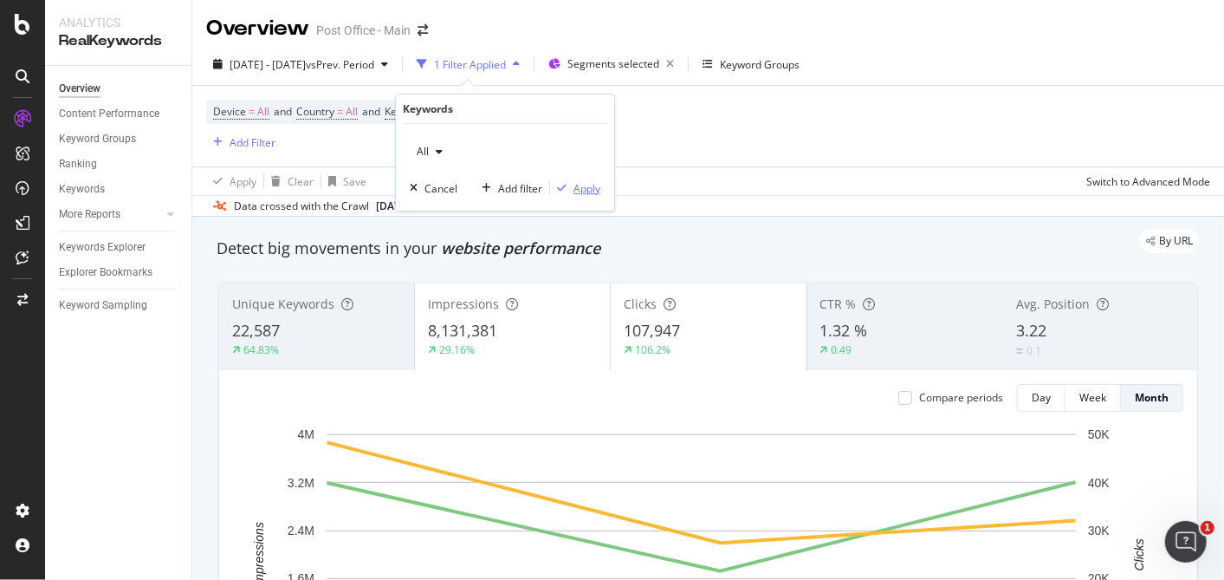
click at [586, 186] on div "Apply" at bounding box center [587, 188] width 27 height 15
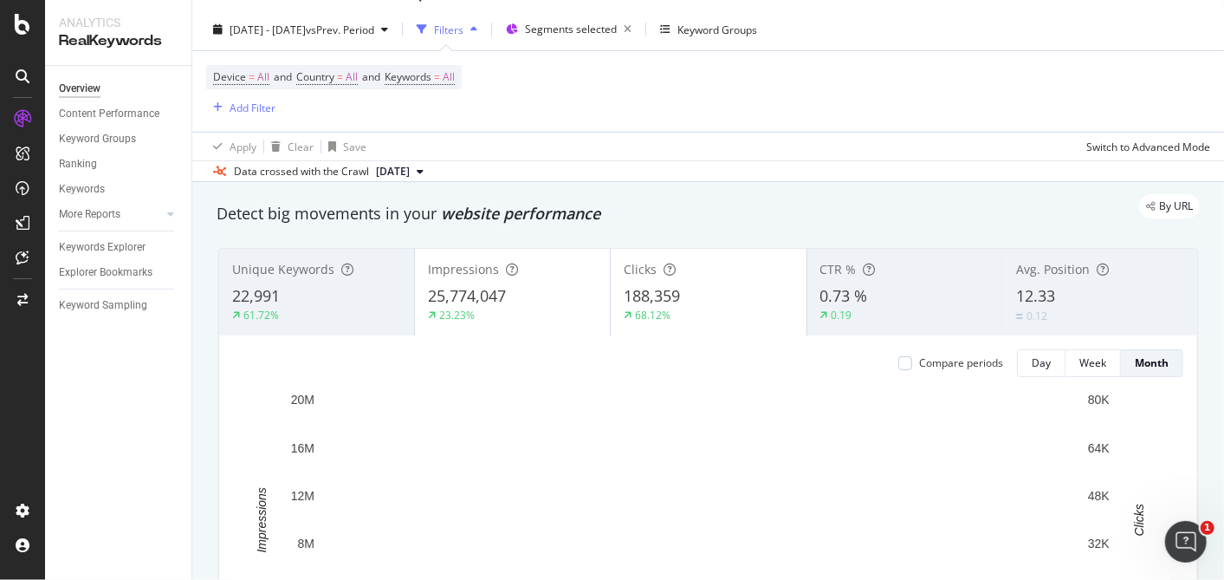
scroll to position [34, 0]
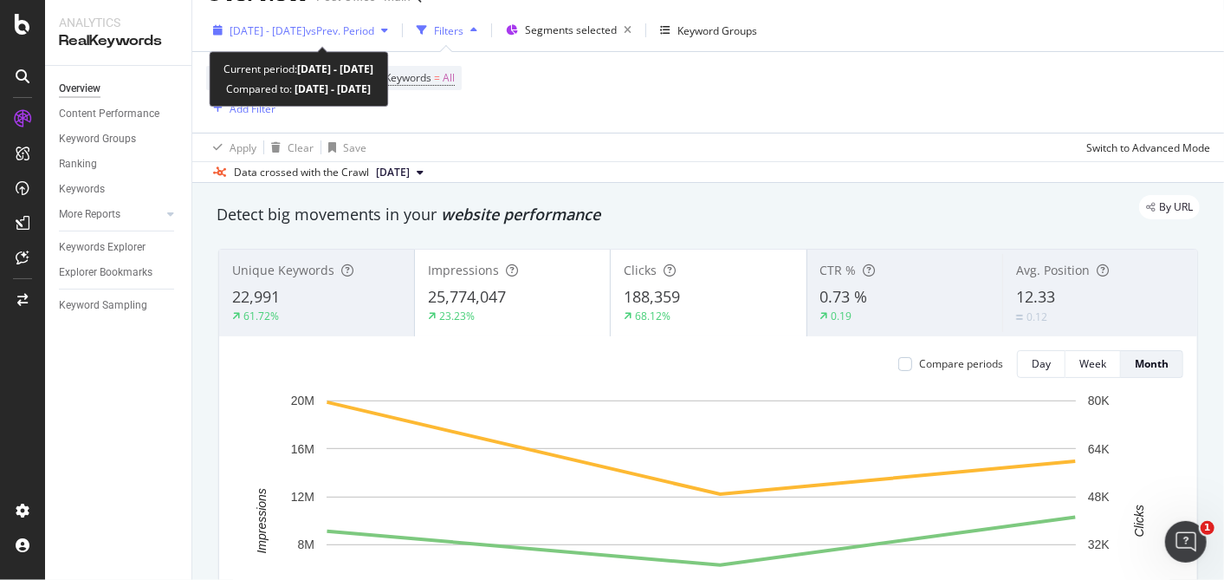
click at [312, 42] on div "2025 Jan. 1st - Mar. 31st vs Prev. Period" at bounding box center [300, 30] width 189 height 26
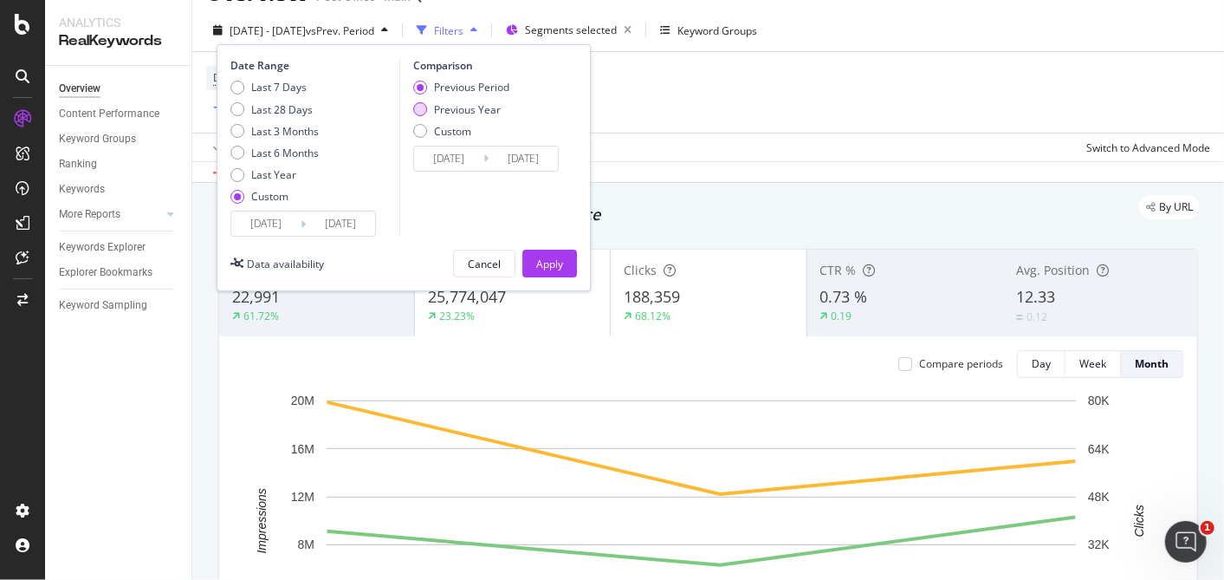
click at [415, 106] on div "Previous Year" at bounding box center [420, 109] width 14 height 14
type input "[DATE]"
click at [542, 260] on div "Apply" at bounding box center [549, 263] width 27 height 15
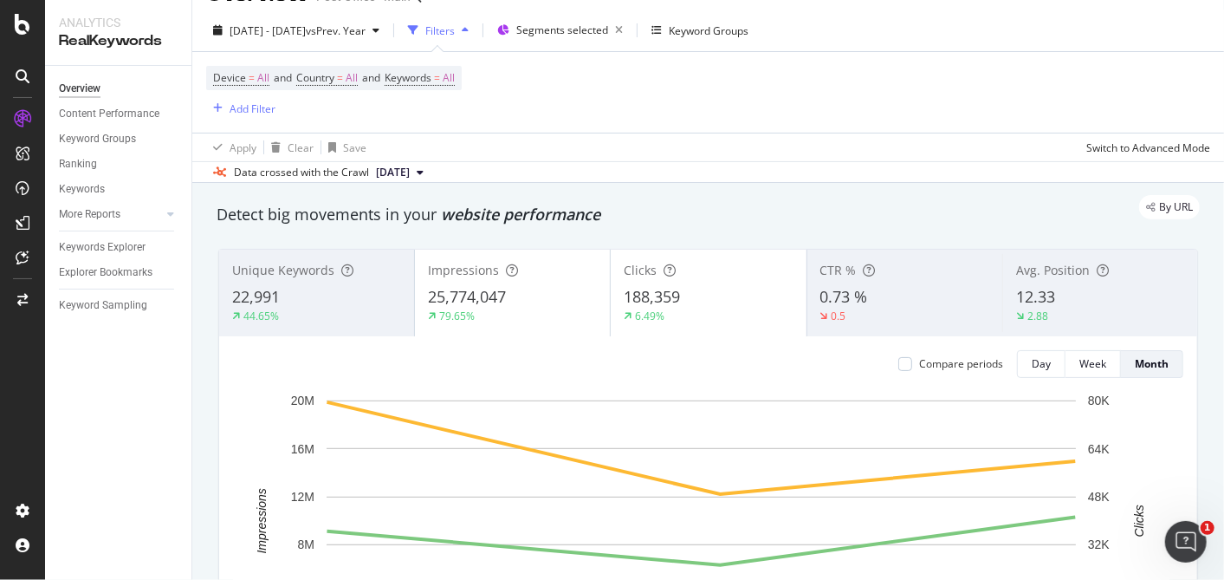
click at [256, 303] on span "22,991" at bounding box center [256, 296] width 48 height 21
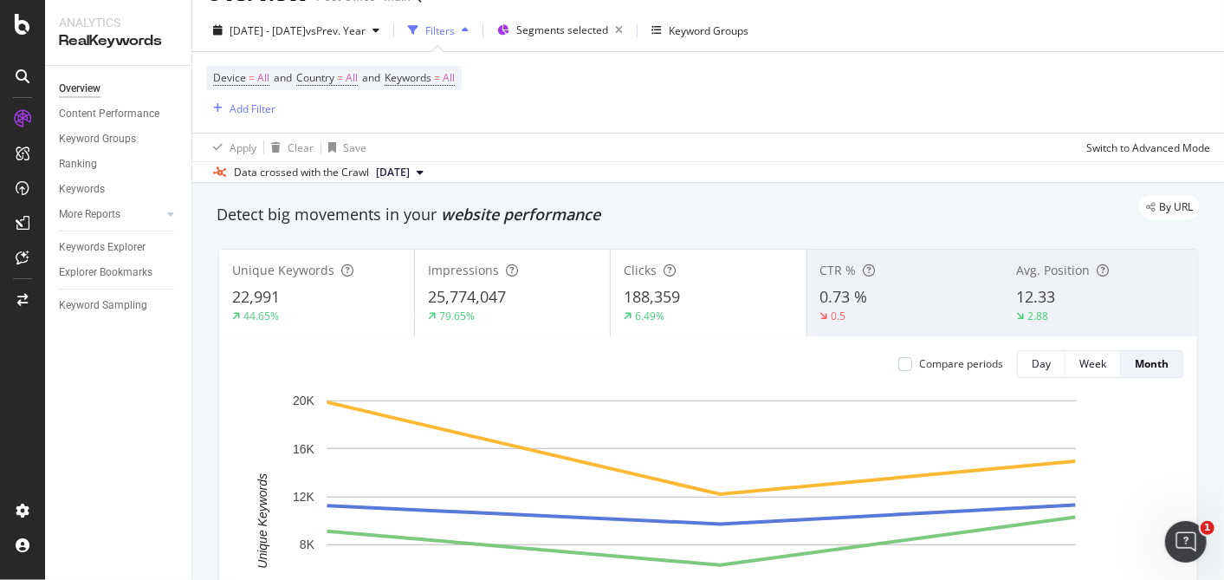
click at [871, 325] on div "CTR % 0.73 % 0.5" at bounding box center [904, 293] width 195 height 78
